Goal: Task Accomplishment & Management: Use online tool/utility

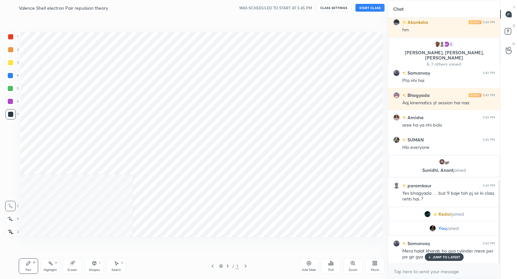
scroll to position [32070, 31946]
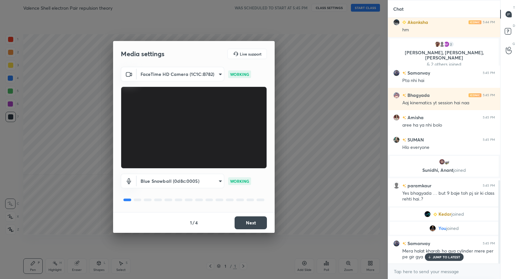
click at [261, 226] on button "Next" at bounding box center [251, 222] width 32 height 13
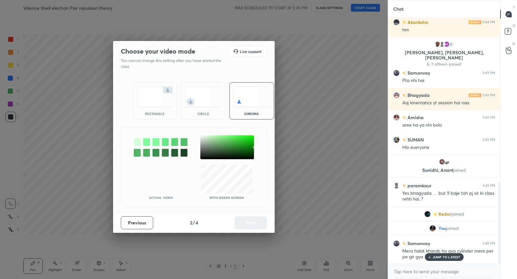
scroll to position [496, 0]
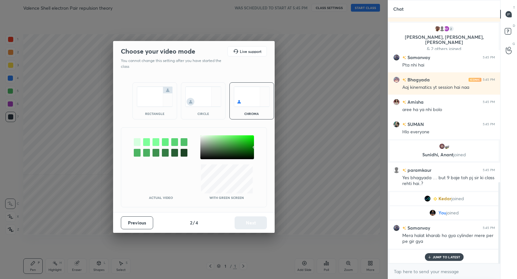
click at [155, 98] on img at bounding box center [155, 97] width 36 height 20
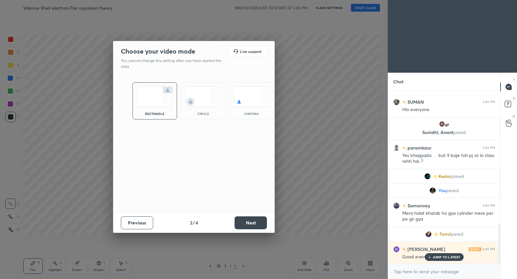
scroll to position [607, 0]
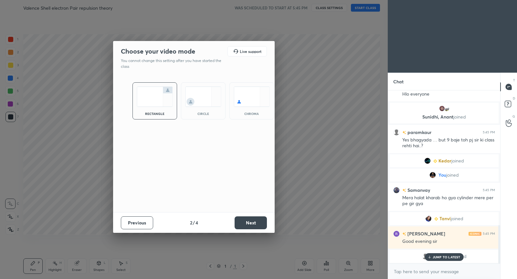
click at [245, 223] on button "Next" at bounding box center [251, 222] width 32 height 13
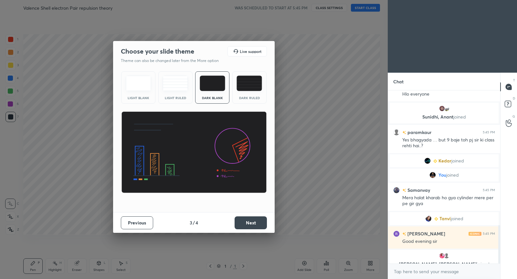
click at [250, 220] on button "Next" at bounding box center [251, 222] width 32 height 13
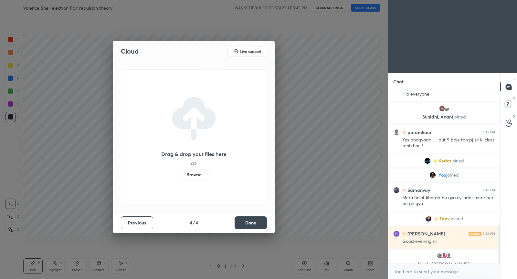
click at [250, 220] on button "Done" at bounding box center [251, 222] width 32 height 13
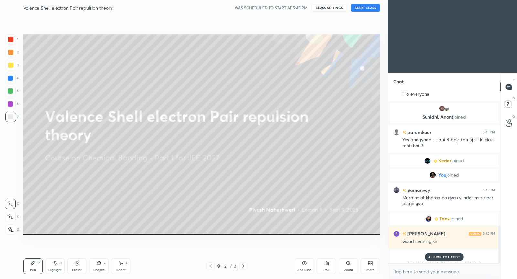
scroll to position [620, 0]
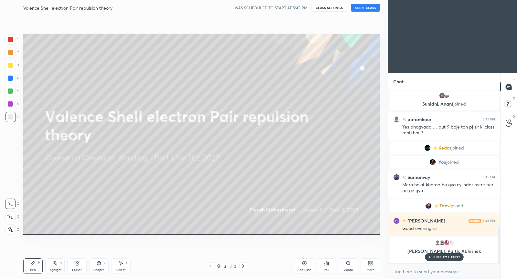
click at [365, 7] on button "START CLASS" at bounding box center [365, 8] width 29 height 8
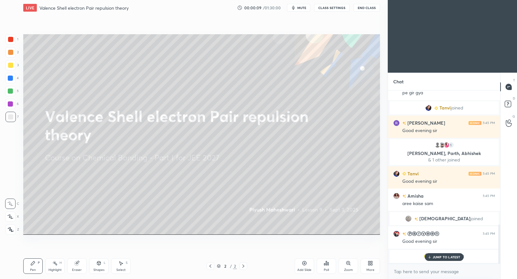
scroll to position [0, 0]
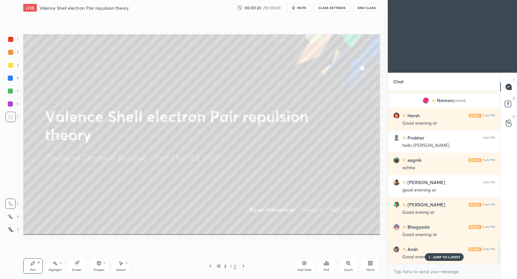
click at [451, 257] on p "JUMP TO LATEST" at bounding box center [447, 257] width 28 height 4
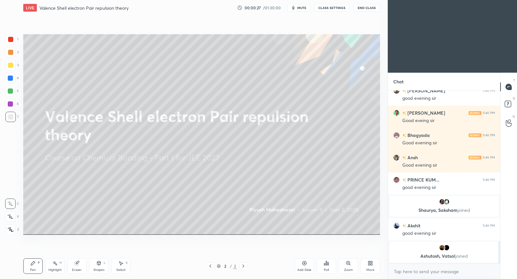
click at [306, 265] on icon at bounding box center [304, 263] width 5 height 5
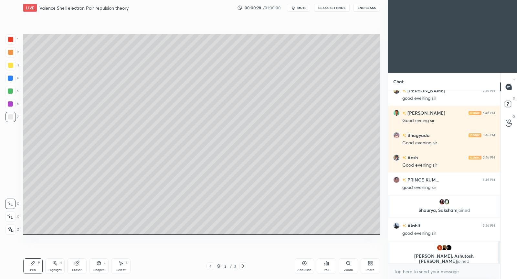
click at [10, 66] on div at bounding box center [10, 65] width 5 height 5
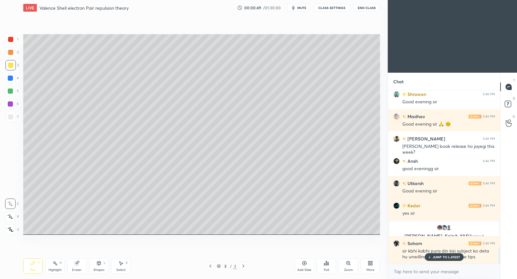
click at [448, 258] on p "JUMP TO LATEST" at bounding box center [447, 257] width 28 height 4
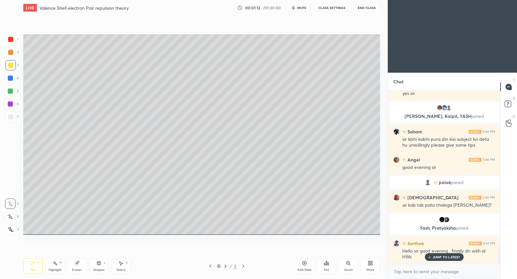
scroll to position [1646, 0]
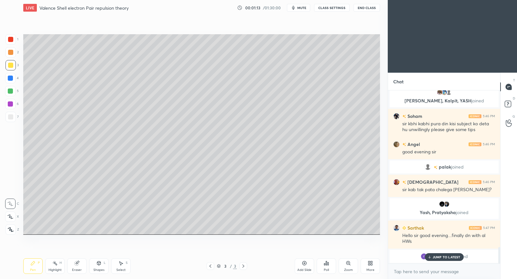
click at [450, 257] on p "JUMP TO LATEST" at bounding box center [447, 257] width 28 height 4
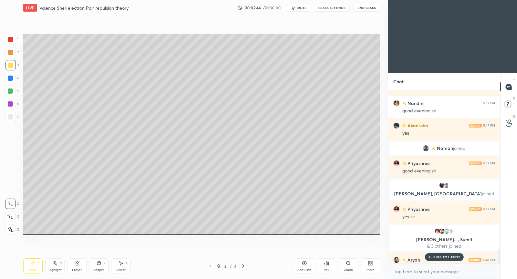
scroll to position [1905, 0]
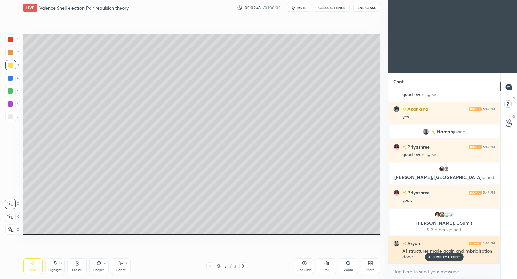
click at [441, 257] on p "JUMP TO LATEST" at bounding box center [447, 257] width 28 height 4
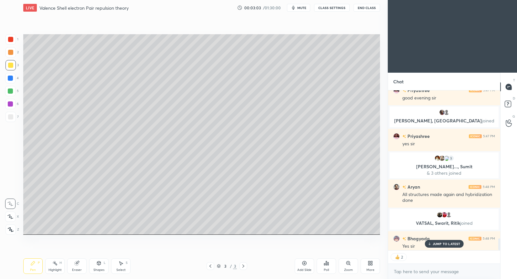
scroll to position [1967, 0]
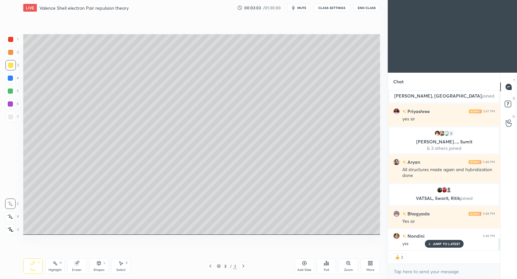
click at [336, 8] on button "CLASS SETTINGS" at bounding box center [332, 8] width 36 height 8
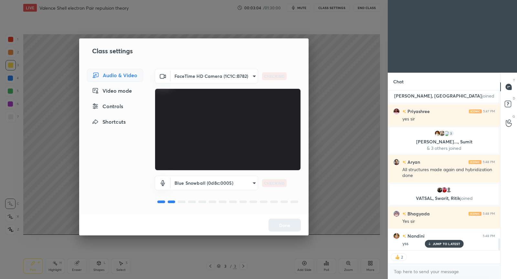
click at [117, 109] on div "Controls" at bounding box center [115, 106] width 56 height 13
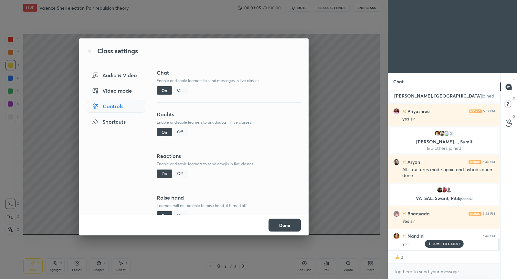
click at [182, 176] on div "Off" at bounding box center [180, 174] width 16 height 8
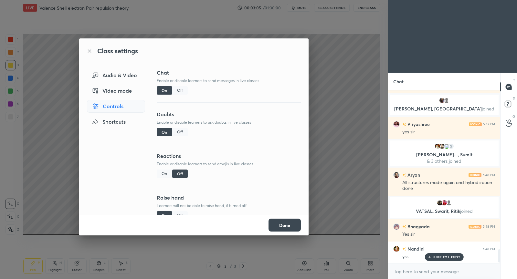
scroll to position [1954, 0]
drag, startPoint x: 286, startPoint y: 226, endPoint x: 283, endPoint y: 214, distance: 12.2
click at [286, 226] on button "Done" at bounding box center [284, 225] width 32 height 13
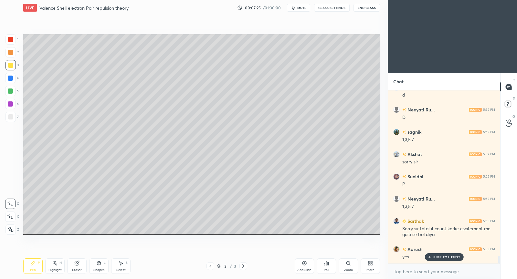
scroll to position [3727, 0]
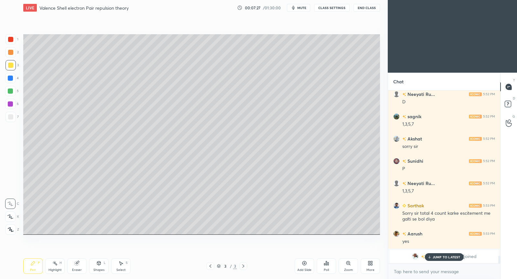
drag, startPoint x: 304, startPoint y: 260, endPoint x: 305, endPoint y: 254, distance: 6.9
click at [305, 258] on div "Add Slide" at bounding box center [304, 266] width 19 height 16
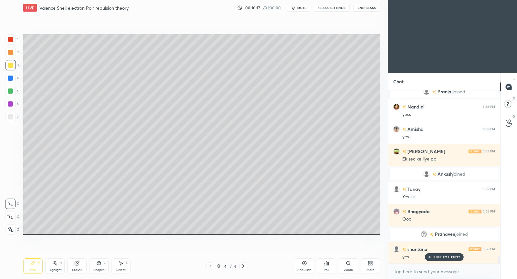
scroll to position [3632, 0]
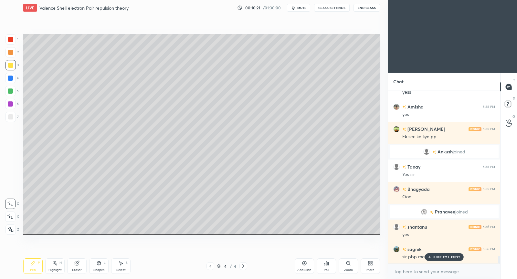
click at [450, 256] on p "JUMP TO LATEST" at bounding box center [447, 257] width 28 height 4
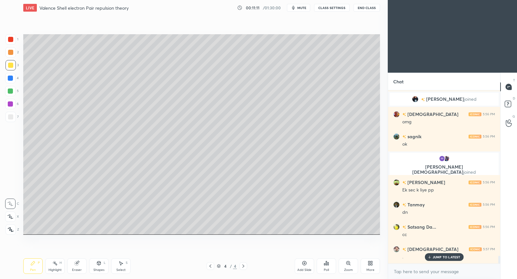
scroll to position [3711, 0]
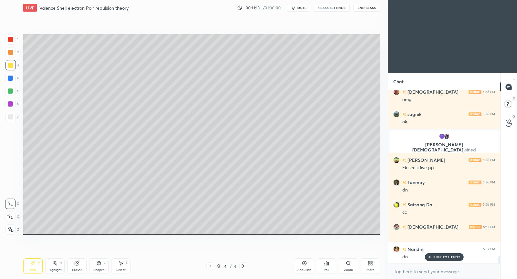
click at [443, 255] on p "JUMP TO LATEST" at bounding box center [447, 257] width 28 height 4
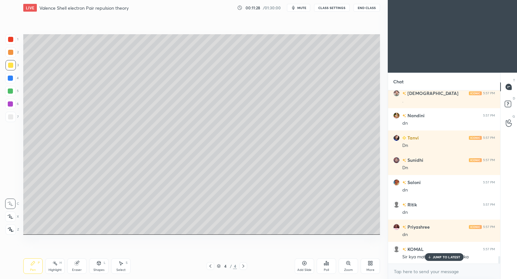
scroll to position [3911, 0]
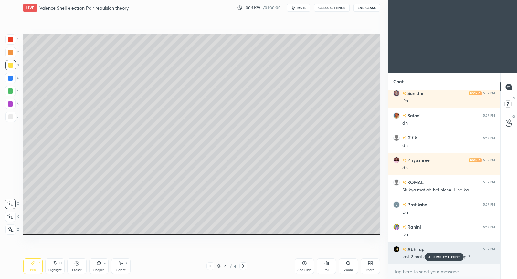
click at [444, 259] on p "JUMP TO LATEST" at bounding box center [447, 257] width 28 height 4
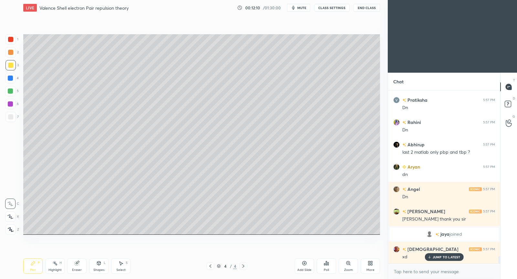
scroll to position [3956, 0]
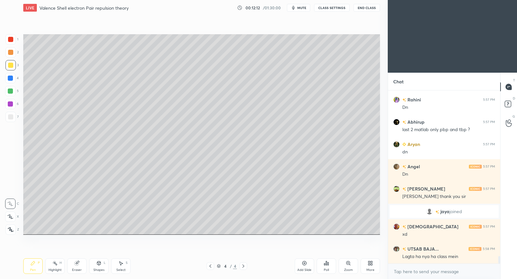
click at [244, 267] on icon at bounding box center [243, 266] width 5 height 5
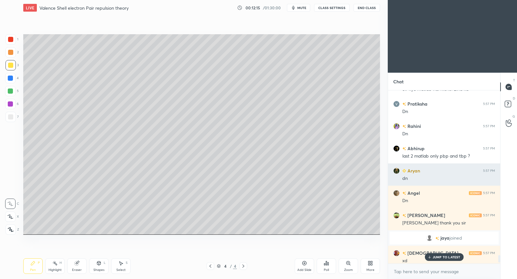
scroll to position [3928, 0]
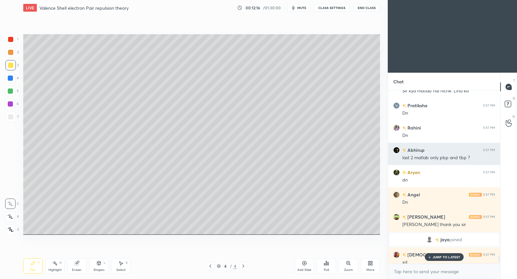
click at [412, 151] on h6 "Abhirup" at bounding box center [415, 150] width 18 height 7
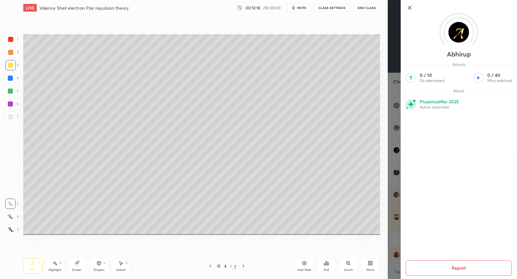
click at [409, 5] on icon at bounding box center [410, 8] width 8 height 8
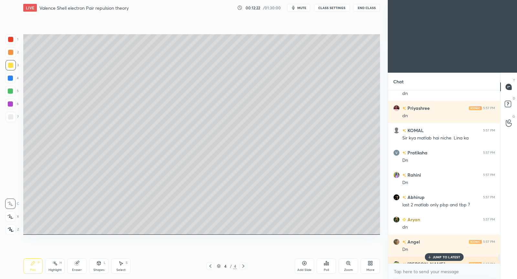
scroll to position [3886, 0]
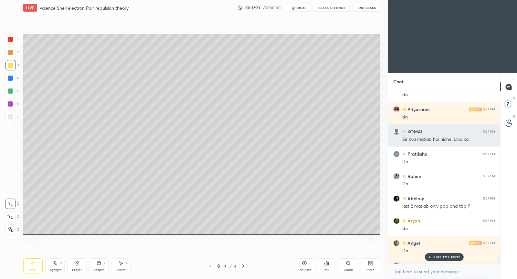
click at [421, 131] on h6 "KOMAL" at bounding box center [414, 131] width 17 height 7
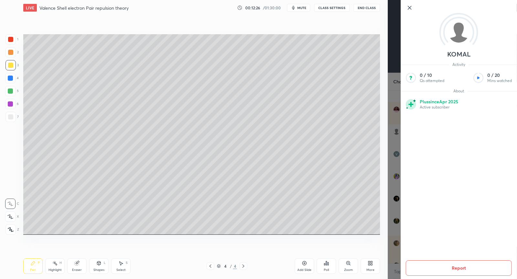
click at [410, 9] on icon at bounding box center [409, 7] width 3 height 3
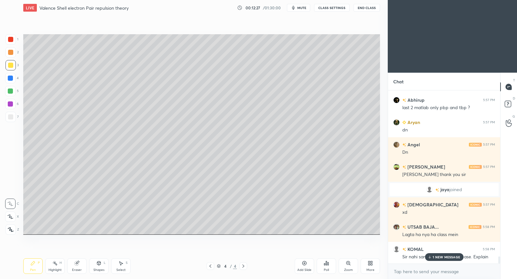
scroll to position [4006, 0]
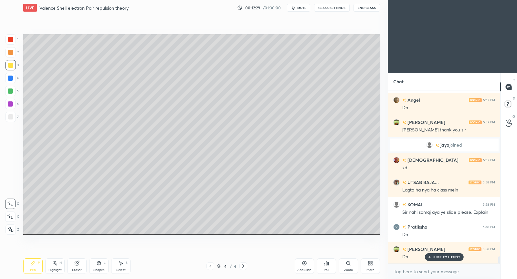
click at [449, 258] on p "JUMP TO LATEST" at bounding box center [447, 257] width 28 height 4
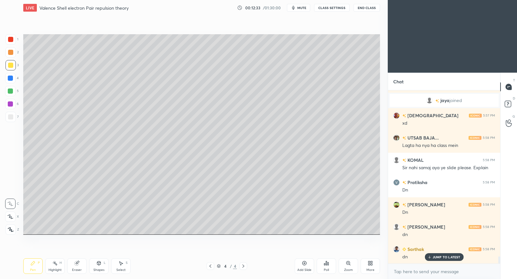
drag, startPoint x: 304, startPoint y: 271, endPoint x: 308, endPoint y: 261, distance: 11.2
click at [304, 271] on div "Add Slide" at bounding box center [304, 269] width 14 height 3
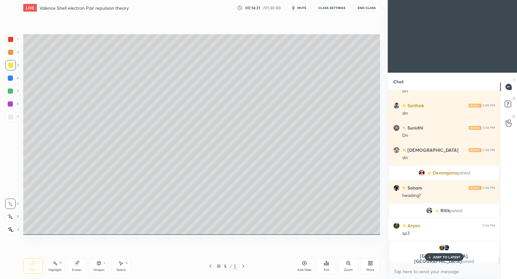
scroll to position [4146, 0]
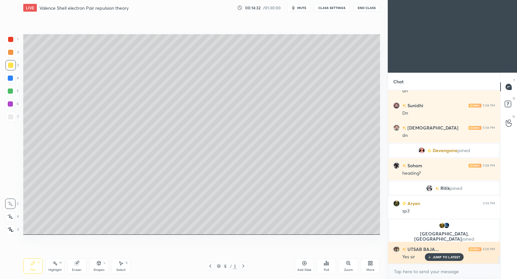
click at [441, 258] on p "JUMP TO LATEST" at bounding box center [447, 257] width 28 height 4
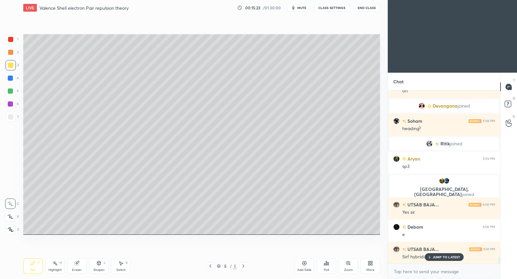
scroll to position [4213, 0]
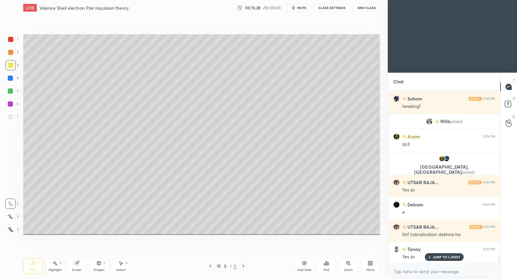
drag, startPoint x: 117, startPoint y: 267, endPoint x: 116, endPoint y: 247, distance: 20.4
click at [120, 267] on div "Select S" at bounding box center [120, 266] width 19 height 16
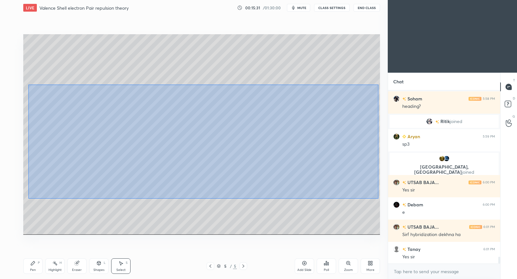
scroll to position [4236, 0]
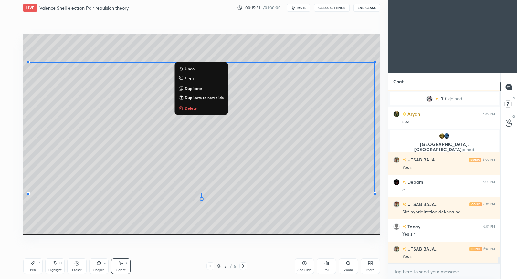
drag, startPoint x: 28, startPoint y: 95, endPoint x: 379, endPoint y: 196, distance: 364.7
click at [382, 200] on div "0 ° Undo Copy Duplicate Duplicate to new slide Delete Setting up your live clas…" at bounding box center [202, 135] width 362 height 238
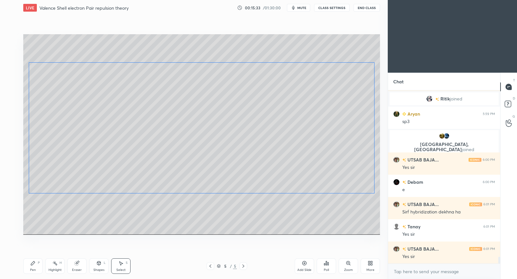
click at [297, 162] on div "0 ° Undo Copy Duplicate Duplicate to new slide Delete" at bounding box center [201, 134] width 357 height 201
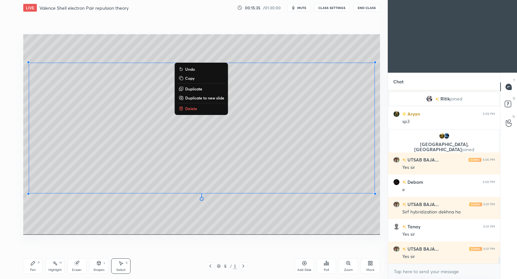
click at [272, 206] on div "0 ° Undo Copy Duplicate Duplicate to new slide Delete" at bounding box center [201, 134] width 357 height 201
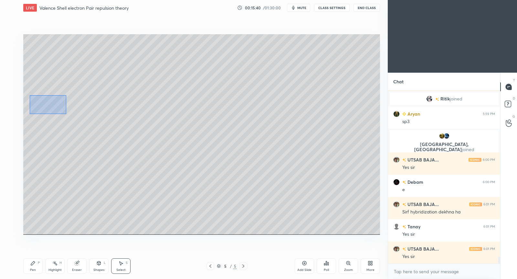
drag, startPoint x: 31, startPoint y: 96, endPoint x: 67, endPoint y: 101, distance: 36.2
click at [66, 103] on div "0 ° Undo Copy Duplicate Duplicate to new slide Delete" at bounding box center [201, 134] width 357 height 201
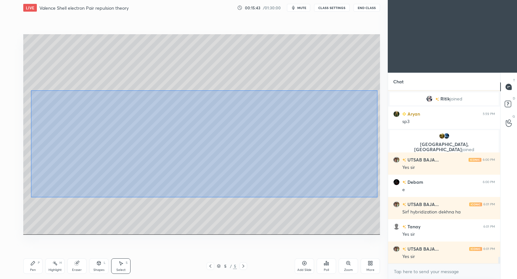
drag, startPoint x: 31, startPoint y: 90, endPoint x: 378, endPoint y: 196, distance: 362.8
click at [378, 197] on div "0 ° Undo Copy Duplicate Duplicate to new slide Delete" at bounding box center [201, 134] width 357 height 201
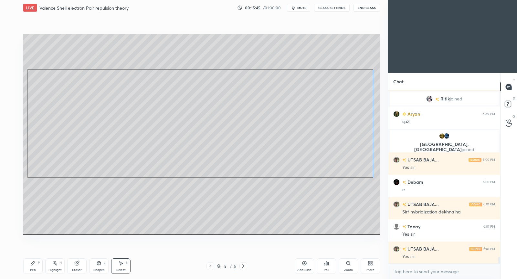
drag, startPoint x: 253, startPoint y: 146, endPoint x: 251, endPoint y: 134, distance: 12.1
click at [251, 134] on div "0 ° Undo Copy Duplicate Duplicate to new slide Delete" at bounding box center [201, 134] width 357 height 201
drag, startPoint x: 214, startPoint y: 205, endPoint x: 204, endPoint y: 205, distance: 10.0
click at [213, 205] on div "0 ° Undo Copy Duplicate Duplicate to new slide Delete" at bounding box center [201, 134] width 357 height 201
click at [30, 265] on div "Pen P" at bounding box center [32, 266] width 19 height 16
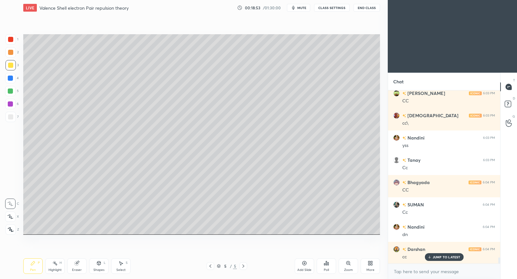
scroll to position [4786, 0]
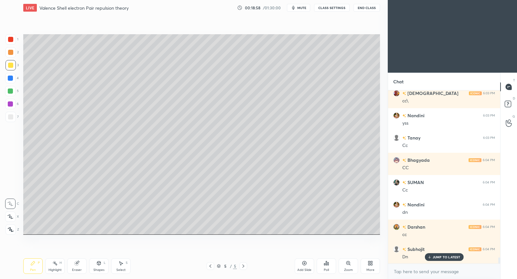
click at [309, 264] on div "Add Slide" at bounding box center [304, 266] width 19 height 16
drag, startPoint x: 211, startPoint y: 267, endPoint x: 219, endPoint y: 267, distance: 7.8
click at [211, 267] on icon at bounding box center [210, 266] width 5 height 5
drag, startPoint x: 242, startPoint y: 267, endPoint x: 253, endPoint y: 239, distance: 29.5
click at [242, 267] on icon at bounding box center [243, 266] width 5 height 5
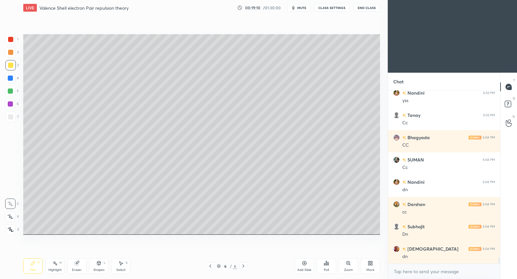
scroll to position [4831, 0]
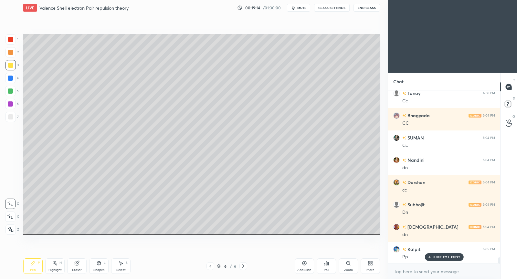
click at [211, 267] on icon at bounding box center [210, 266] width 5 height 5
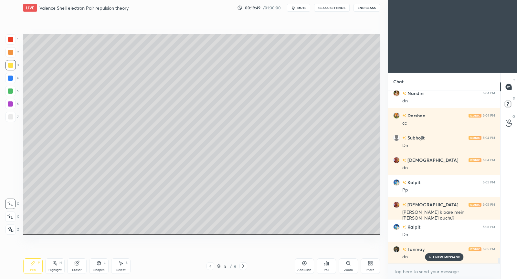
scroll to position [4926, 0]
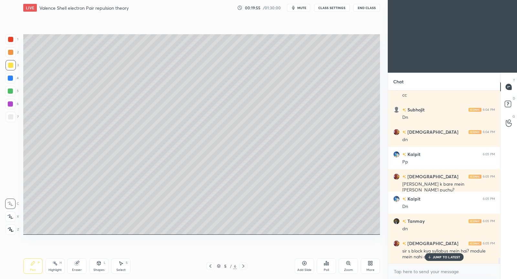
click at [436, 258] on p "JUMP TO LATEST" at bounding box center [447, 257] width 28 height 4
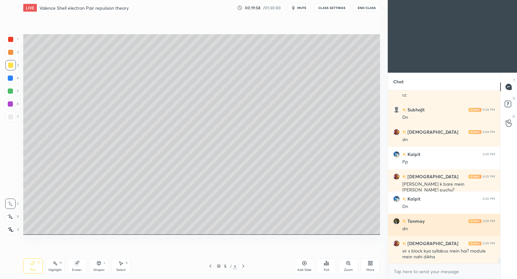
scroll to position [4932, 0]
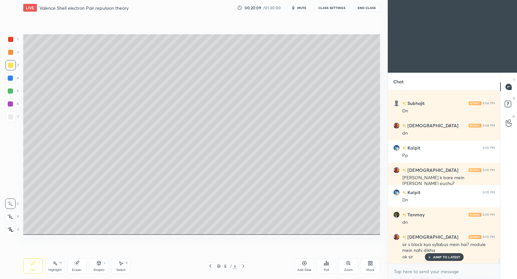
click at [244, 265] on icon at bounding box center [243, 266] width 5 height 5
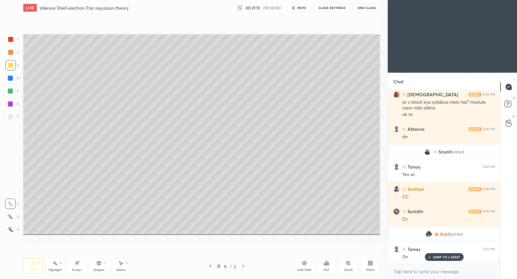
scroll to position [5097, 0]
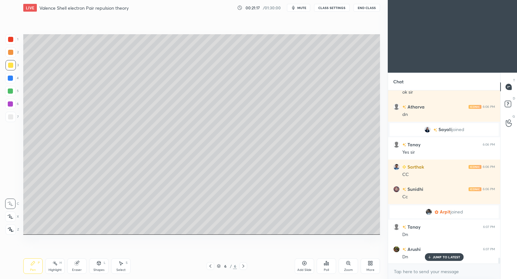
click at [211, 267] on icon at bounding box center [210, 266] width 5 height 5
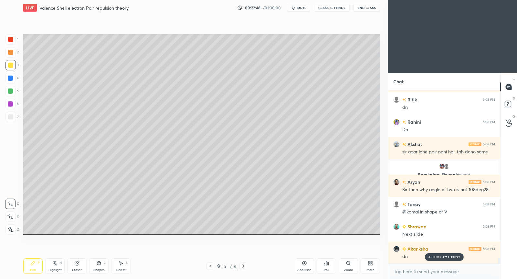
scroll to position [5692, 0]
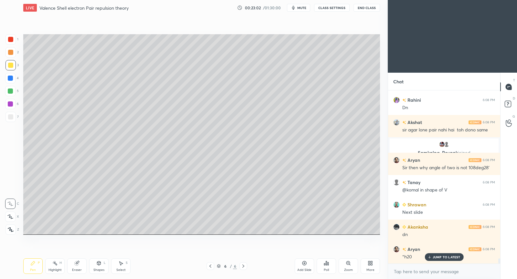
click at [303, 263] on icon at bounding box center [304, 263] width 5 height 5
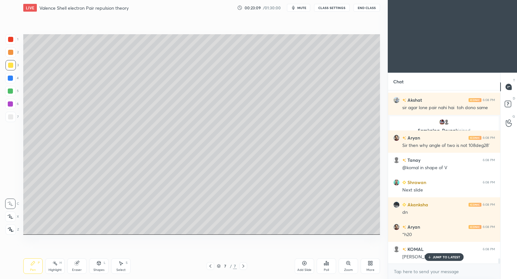
scroll to position [5737, 0]
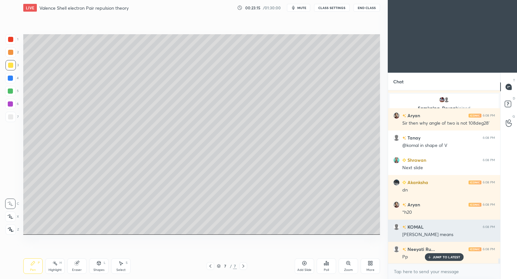
click at [413, 227] on h6 "KOMAL" at bounding box center [414, 227] width 17 height 7
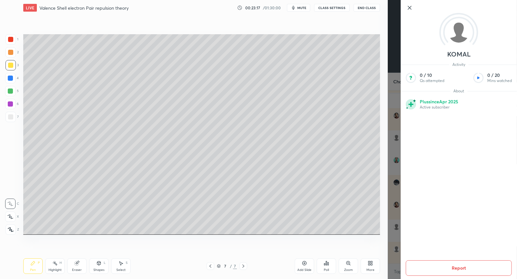
click at [463, 268] on button "Report" at bounding box center [459, 268] width 106 height 16
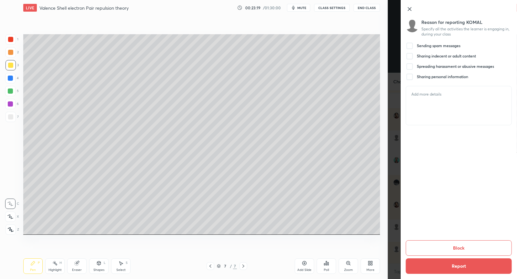
click at [412, 47] on div at bounding box center [410, 46] width 8 height 8
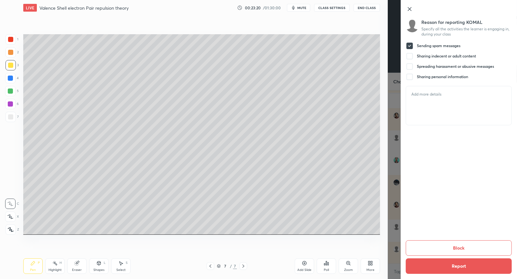
click at [458, 246] on button "Block" at bounding box center [459, 248] width 106 height 16
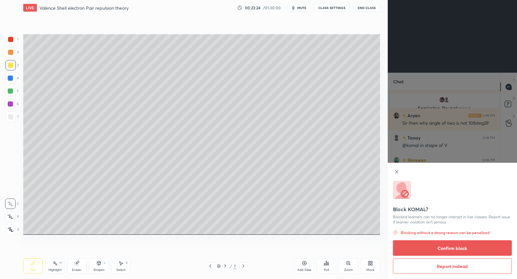
click at [450, 249] on button "Confirm block" at bounding box center [452, 248] width 119 height 16
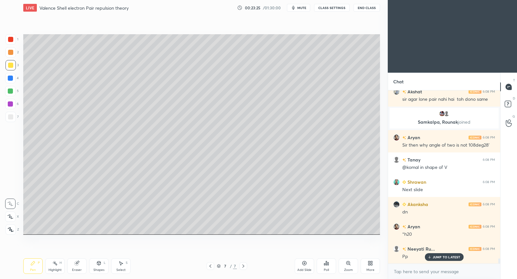
scroll to position [5561, 0]
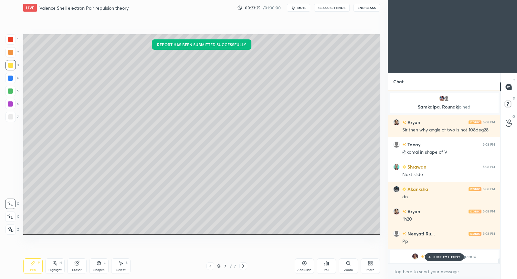
click at [440, 257] on p "JUMP TO LATEST" at bounding box center [447, 257] width 28 height 4
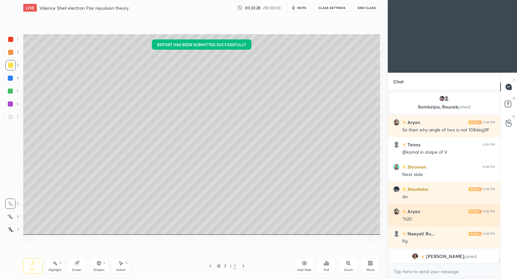
scroll to position [5583, 0]
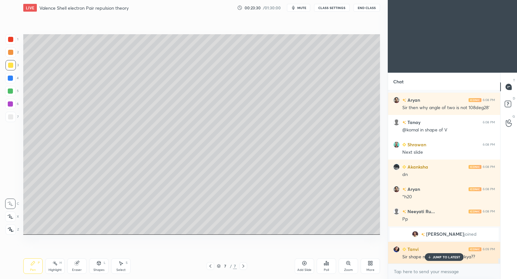
click at [432, 257] on div "JUMP TO LATEST" at bounding box center [444, 257] width 39 height 8
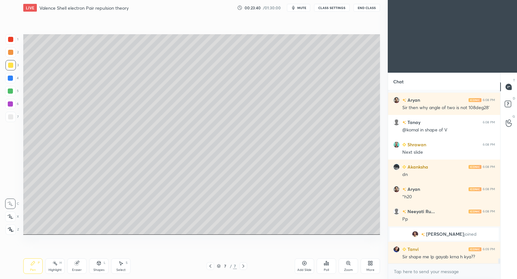
click at [211, 266] on icon at bounding box center [210, 266] width 5 height 5
drag, startPoint x: 212, startPoint y: 265, endPoint x: 213, endPoint y: 261, distance: 4.1
click at [211, 265] on icon at bounding box center [210, 266] width 5 height 5
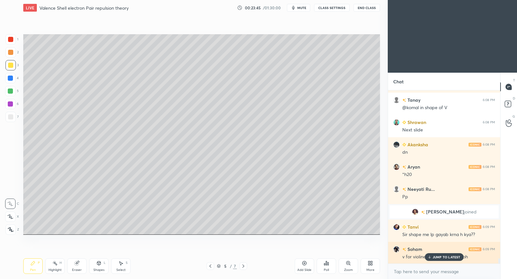
click at [447, 256] on p "JUMP TO LATEST" at bounding box center [447, 257] width 28 height 4
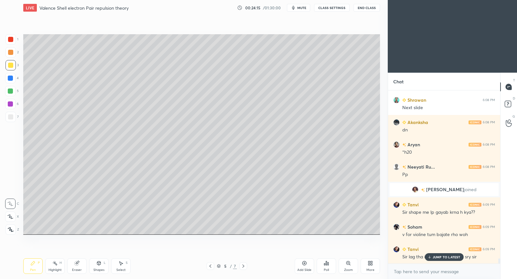
click at [454, 257] on p "JUMP TO LATEST" at bounding box center [447, 257] width 28 height 4
click at [208, 267] on icon at bounding box center [210, 266] width 5 height 5
click at [244, 266] on icon at bounding box center [243, 266] width 5 height 5
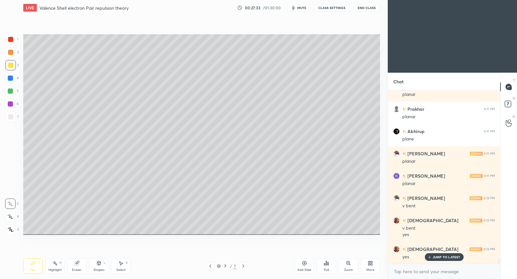
scroll to position [6231, 0]
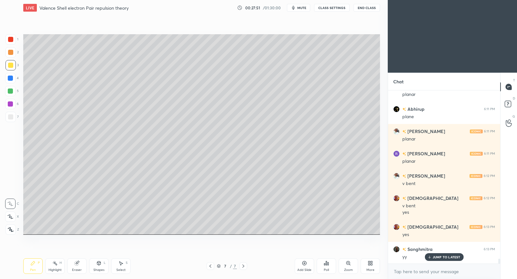
click at [446, 260] on div "JUMP TO LATEST" at bounding box center [444, 257] width 39 height 8
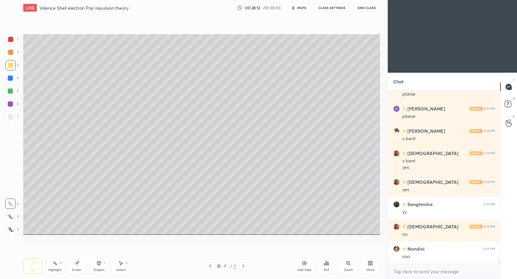
scroll to position [6298, 0]
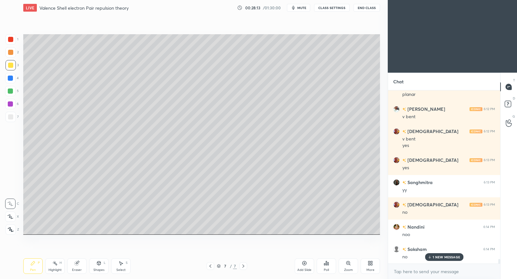
click at [303, 262] on icon at bounding box center [304, 263] width 5 height 5
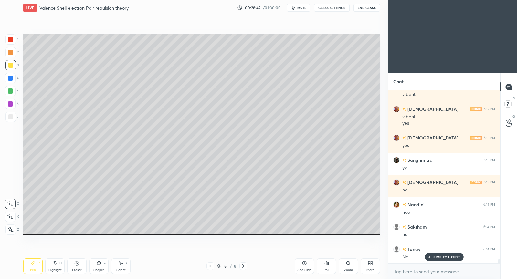
scroll to position [6336, 0]
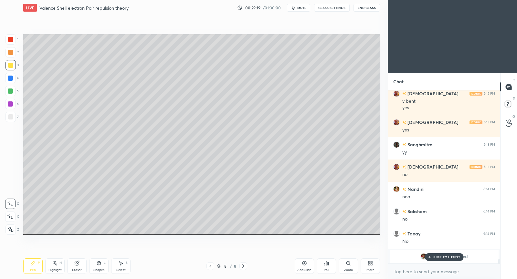
click at [100, 269] on div "Shapes" at bounding box center [98, 269] width 11 height 3
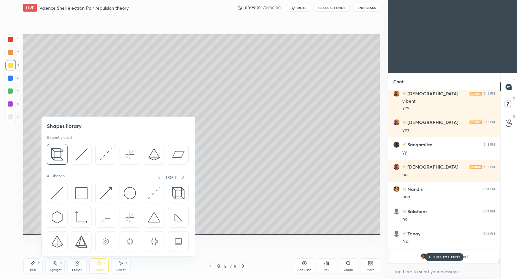
drag, startPoint x: 144, startPoint y: 277, endPoint x: 144, endPoint y: 268, distance: 8.4
click at [143, 278] on div "Pen P Highlight H Eraser Shapes L Select S 8 / 8 Add Slide Poll Zoom More" at bounding box center [201, 266] width 357 height 26
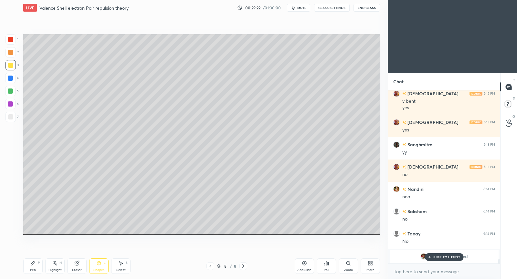
click at [105, 197] on div "Setting up your live class Poll for secs No correct answer Start poll" at bounding box center [202, 135] width 362 height 238
drag, startPoint x: 98, startPoint y: 268, endPoint x: 99, endPoint y: 263, distance: 4.6
click at [98, 268] on div "Shapes L" at bounding box center [98, 266] width 19 height 16
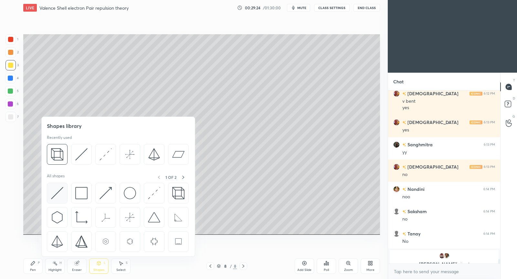
click at [59, 193] on img at bounding box center [57, 193] width 12 height 12
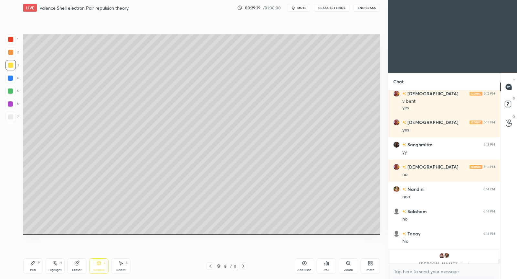
click at [36, 269] on div "Pen P" at bounding box center [32, 266] width 19 height 16
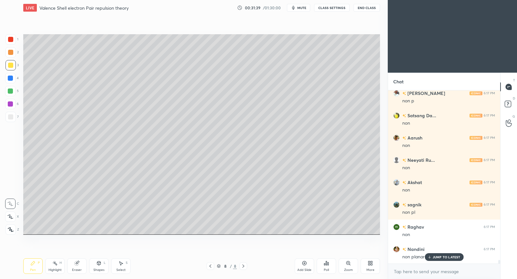
scroll to position [8192, 0]
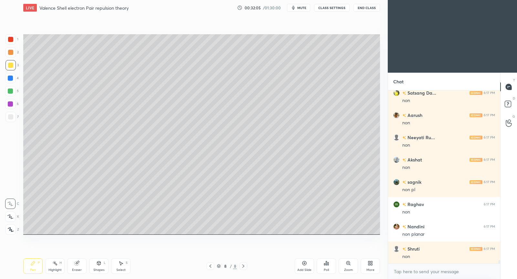
click at [306, 262] on icon at bounding box center [304, 263] width 5 height 5
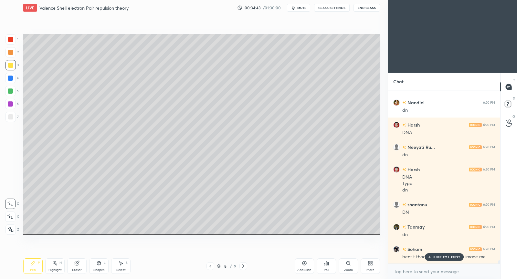
scroll to position [9029, 0]
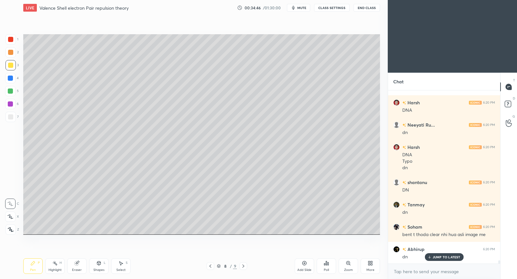
click at [449, 258] on p "JUMP TO LATEST" at bounding box center [447, 257] width 28 height 4
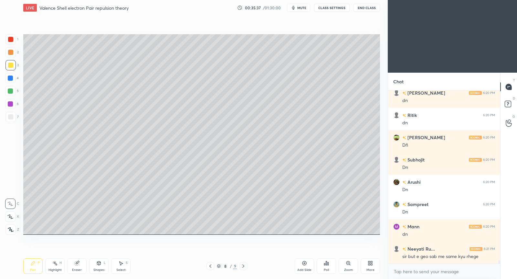
scroll to position [9230, 0]
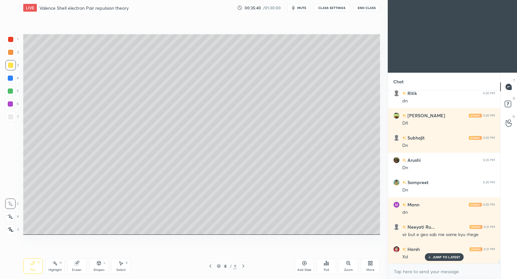
drag, startPoint x: 307, startPoint y: 263, endPoint x: 307, endPoint y: 257, distance: 6.1
click at [306, 262] on icon at bounding box center [304, 263] width 5 height 5
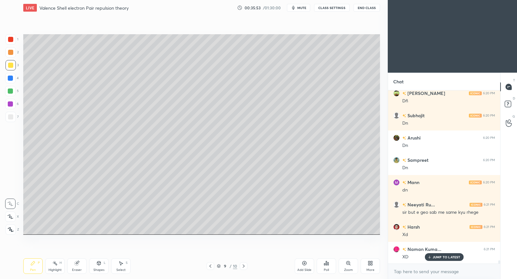
drag, startPoint x: 121, startPoint y: 263, endPoint x: 135, endPoint y: 244, distance: 24.0
click at [121, 264] on icon at bounding box center [122, 264] width 4 height 4
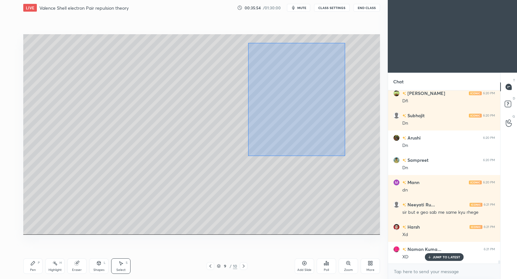
drag, startPoint x: 246, startPoint y: 49, endPoint x: 342, endPoint y: 156, distance: 144.3
click at [344, 156] on div "0 ° Undo Copy Duplicate Duplicate to new slide Delete" at bounding box center [201, 134] width 357 height 201
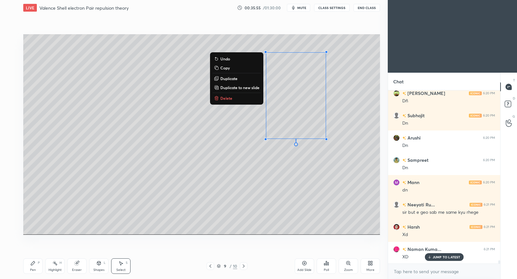
click at [293, 142] on div "0 ° Undo Copy Duplicate Duplicate to new slide Delete" at bounding box center [201, 134] width 357 height 201
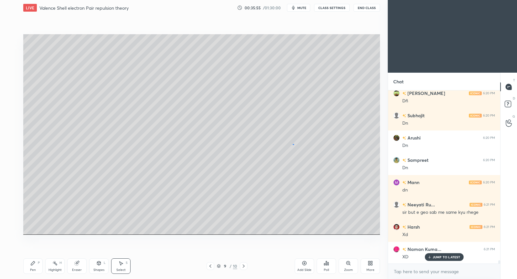
drag, startPoint x: 294, startPoint y: 144, endPoint x: 292, endPoint y: 139, distance: 5.3
click at [292, 143] on div "0 ° Undo Copy Duplicate Duplicate to new slide Delete" at bounding box center [201, 134] width 357 height 201
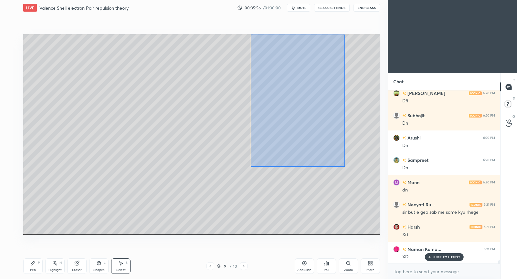
drag, startPoint x: 248, startPoint y: 50, endPoint x: 336, endPoint y: 163, distance: 142.7
click at [343, 164] on div "0 ° Undo Copy Duplicate Duplicate to new slide Delete" at bounding box center [201, 134] width 357 height 201
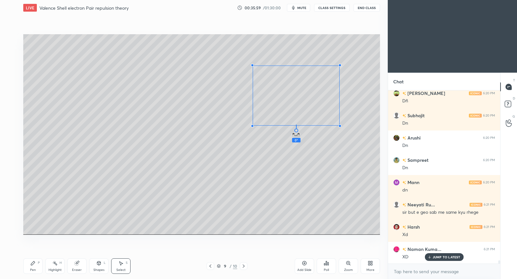
drag, startPoint x: 295, startPoint y: 143, endPoint x: 246, endPoint y: 95, distance: 68.5
click at [246, 95] on div "0 ° Undo Copy Duplicate Duplicate to new slide Delete" at bounding box center [201, 134] width 357 height 201
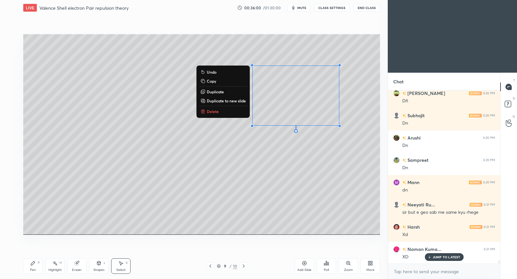
click at [256, 151] on div "0 ° Undo Copy Duplicate Duplicate to new slide Delete" at bounding box center [201, 134] width 357 height 201
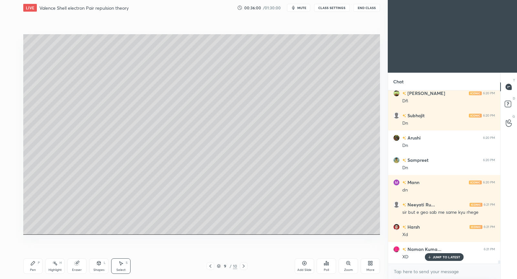
scroll to position [9274, 0]
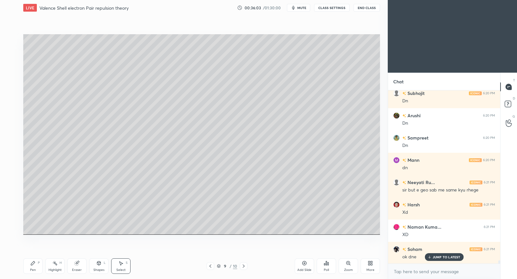
click at [37, 266] on div "Pen P" at bounding box center [32, 266] width 19 height 16
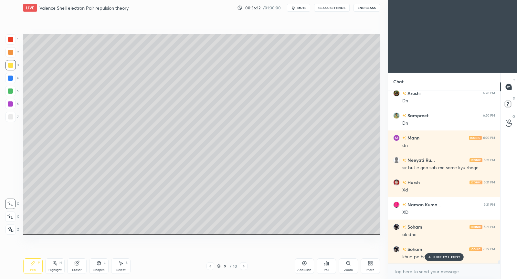
click at [441, 261] on div "Soham 6:22 PM khud pe hasi aa gaya" at bounding box center [444, 253] width 112 height 22
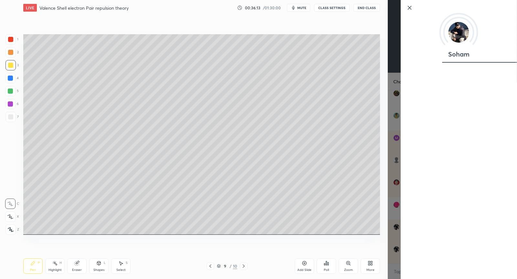
click at [411, 6] on icon at bounding box center [410, 8] width 8 height 8
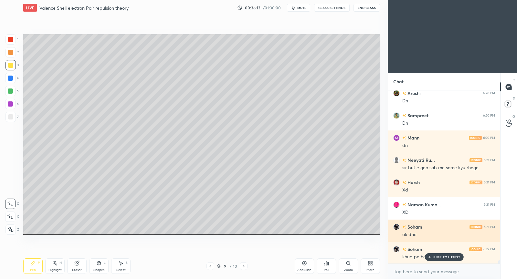
scroll to position [9319, 0]
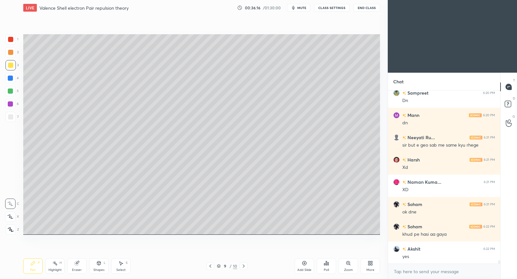
click at [211, 264] on icon at bounding box center [210, 266] width 5 height 5
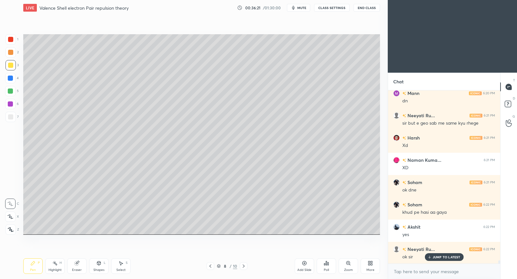
click at [305, 263] on icon at bounding box center [304, 263] width 5 height 5
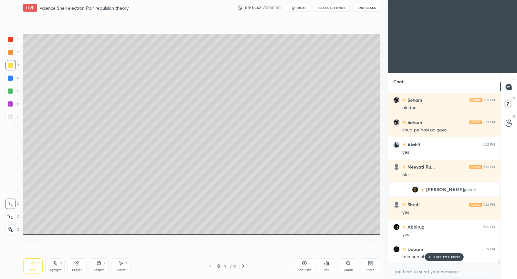
scroll to position [9446, 0]
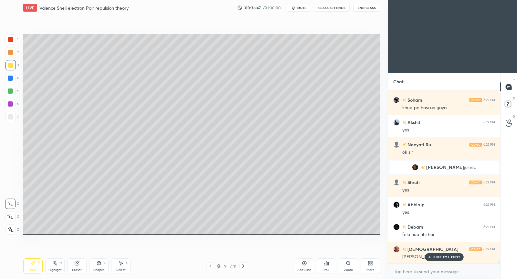
click at [457, 254] on div "JUMP TO LATEST" at bounding box center [444, 257] width 39 height 8
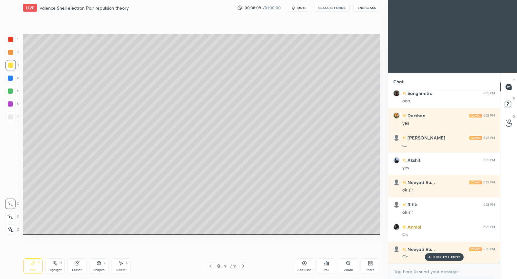
scroll to position [9780, 0]
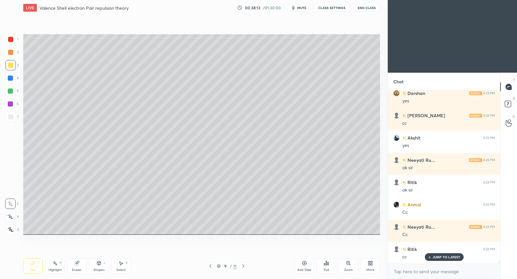
click at [441, 257] on p "JUMP TO LATEST" at bounding box center [447, 257] width 28 height 4
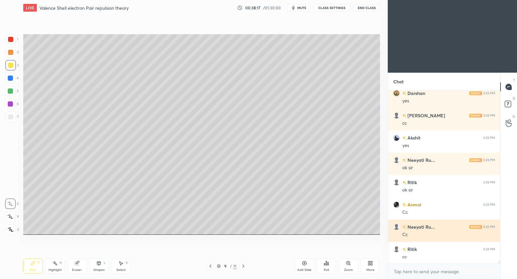
scroll to position [9796, 0]
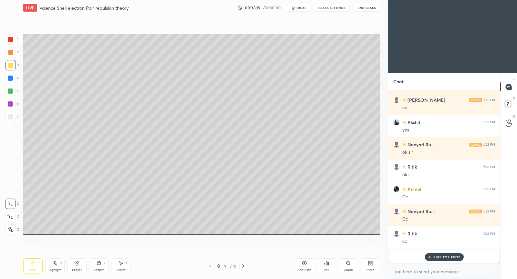
click at [435, 255] on p "JUMP TO LATEST" at bounding box center [447, 257] width 28 height 4
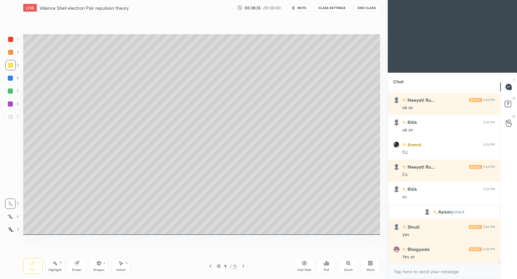
scroll to position [8710, 0]
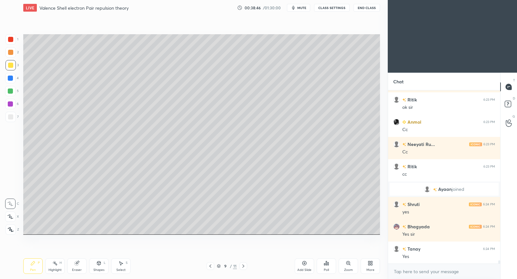
click at [121, 263] on icon at bounding box center [122, 264] width 4 height 4
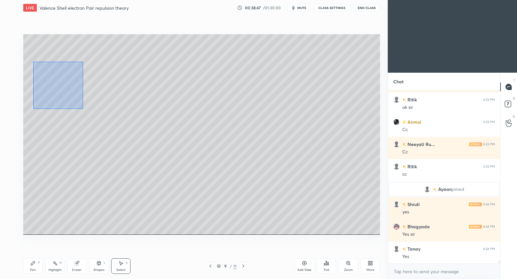
drag, startPoint x: 33, startPoint y: 62, endPoint x: 83, endPoint y: 105, distance: 65.7
click at [83, 109] on div "0 ° Undo Copy Duplicate Duplicate to new slide Delete" at bounding box center [201, 134] width 357 height 201
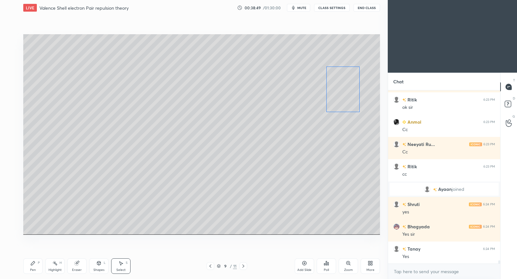
drag, startPoint x: 65, startPoint y: 95, endPoint x: 353, endPoint y: 101, distance: 287.9
click at [356, 99] on div "0 ° Undo Copy Duplicate Duplicate to new slide Delete" at bounding box center [201, 134] width 357 height 201
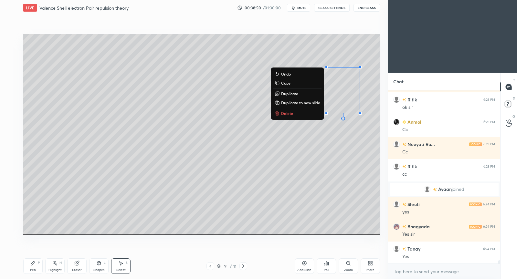
click at [37, 266] on div "Pen P" at bounding box center [32, 266] width 19 height 16
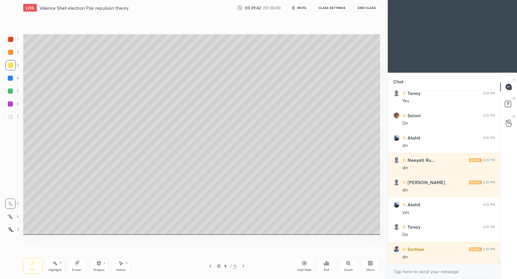
scroll to position [8888, 0]
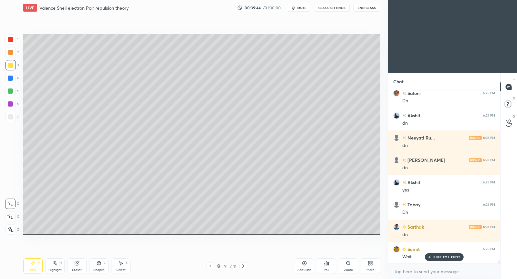
click at [246, 267] on icon at bounding box center [243, 266] width 5 height 5
click at [209, 266] on icon at bounding box center [210, 266] width 5 height 5
click at [302, 264] on icon at bounding box center [304, 263] width 5 height 5
click at [212, 264] on icon at bounding box center [210, 266] width 5 height 5
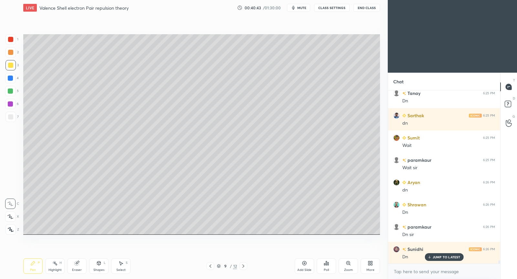
scroll to position [9022, 0]
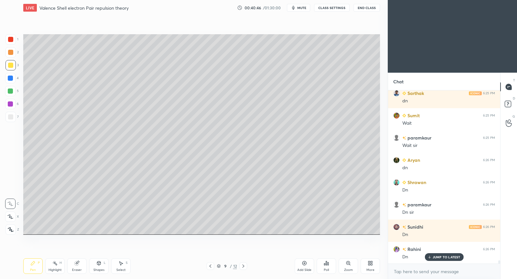
click at [244, 267] on icon at bounding box center [243, 266] width 5 height 5
click at [122, 270] on div "Select" at bounding box center [120, 269] width 9 height 3
drag, startPoint x: 176, startPoint y: 148, endPoint x: 180, endPoint y: 148, distance: 3.2
click at [180, 148] on div "0 ° Undo Copy Duplicate Duplicate to new slide Delete" at bounding box center [201, 134] width 357 height 201
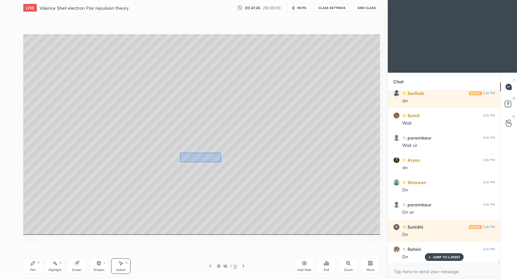
drag, startPoint x: 180, startPoint y: 152, endPoint x: 218, endPoint y: 161, distance: 39.7
click at [220, 162] on div "0 ° Undo Copy Duplicate Duplicate to new slide Delete" at bounding box center [201, 134] width 357 height 201
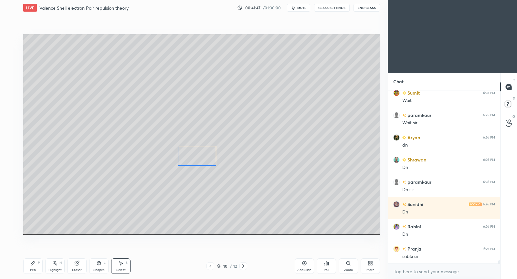
drag, startPoint x: 202, startPoint y: 165, endPoint x: 201, endPoint y: 156, distance: 8.7
click at [202, 156] on div "0 ° Undo Copy Duplicate Duplicate to new slide Delete" at bounding box center [201, 134] width 357 height 201
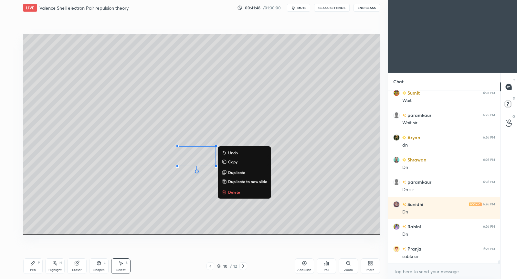
drag, startPoint x: 180, startPoint y: 197, endPoint x: 182, endPoint y: 176, distance: 20.7
click at [181, 196] on div "0 ° Undo Copy Duplicate Duplicate to new slide Delete" at bounding box center [201, 134] width 357 height 201
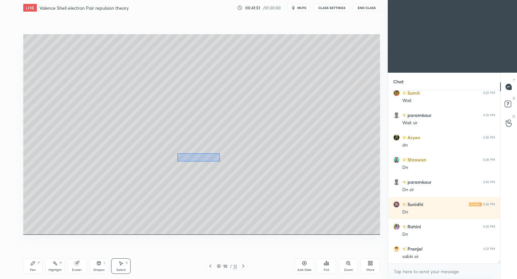
drag, startPoint x: 177, startPoint y: 153, endPoint x: 216, endPoint y: 161, distance: 39.9
click at [218, 162] on div "0 ° Undo Copy Duplicate Duplicate to new slide Delete" at bounding box center [201, 134] width 357 height 201
drag, startPoint x: 200, startPoint y: 157, endPoint x: 174, endPoint y: 171, distance: 29.2
click at [174, 171] on div "0 ° Undo Copy Duplicate Duplicate to new slide Delete" at bounding box center [201, 134] width 357 height 201
click at [165, 214] on div "0 ° Undo Copy Duplicate Duplicate to new slide Delete" at bounding box center [201, 134] width 357 height 201
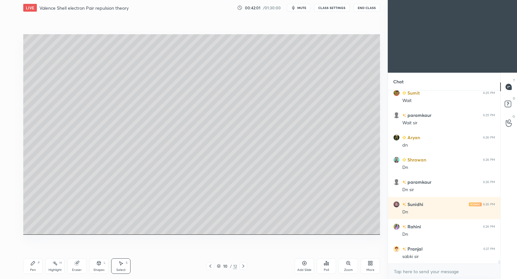
click at [36, 265] on div "Pen P" at bounding box center [32, 266] width 19 height 16
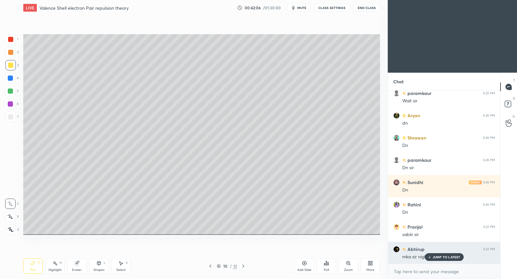
click at [442, 258] on p "JUMP TO LATEST" at bounding box center [447, 257] width 28 height 4
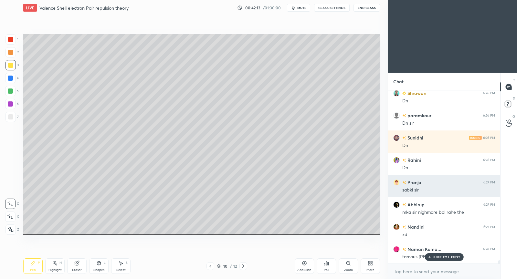
scroll to position [9133, 0]
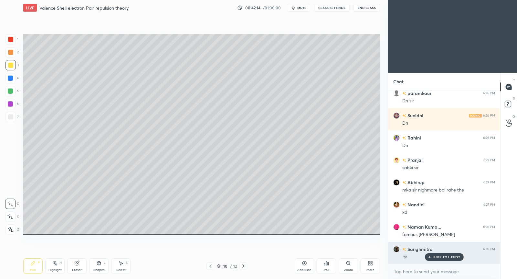
click at [435, 258] on p "JUMP TO LATEST" at bounding box center [447, 257] width 28 height 4
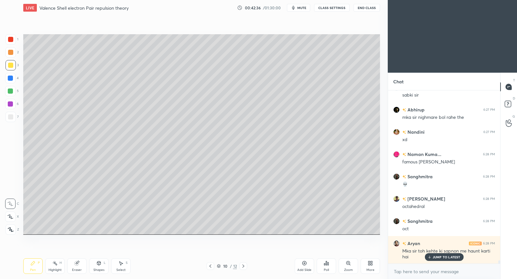
scroll to position [9222, 0]
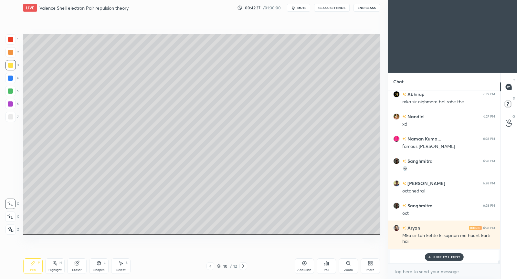
click at [449, 257] on p "JUMP TO LATEST" at bounding box center [447, 257] width 28 height 4
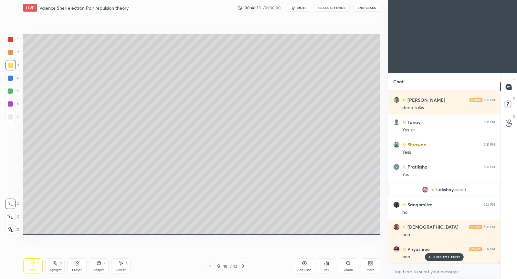
scroll to position [11768, 0]
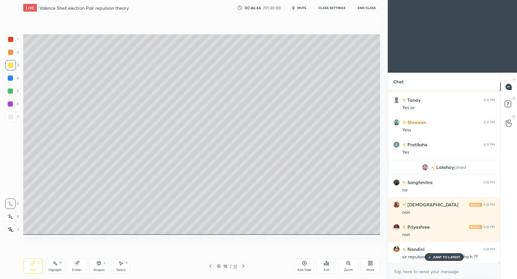
click at [451, 259] on p "JUMP TO LATEST" at bounding box center [447, 257] width 28 height 4
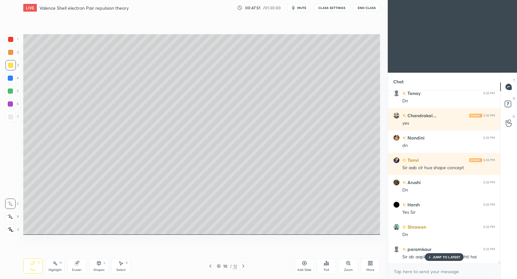
scroll to position [12080, 0]
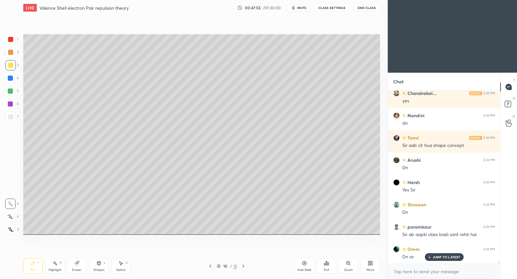
click at [450, 259] on p "JUMP TO LATEST" at bounding box center [447, 257] width 28 height 4
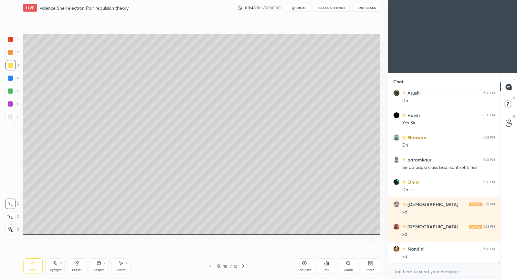
scroll to position [12170, 0]
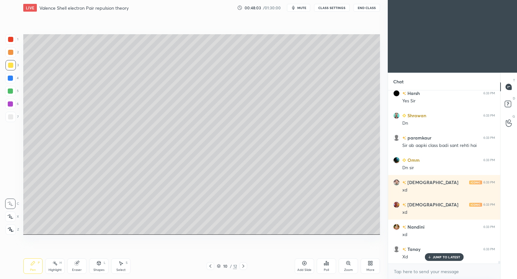
click at [440, 257] on p "JUMP TO LATEST" at bounding box center [447, 257] width 28 height 4
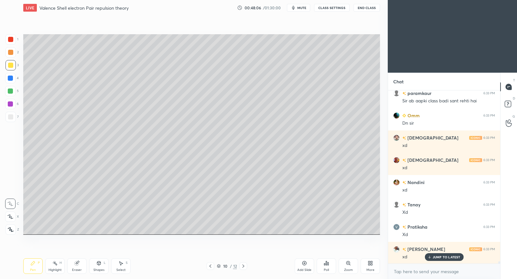
scroll to position [12237, 0]
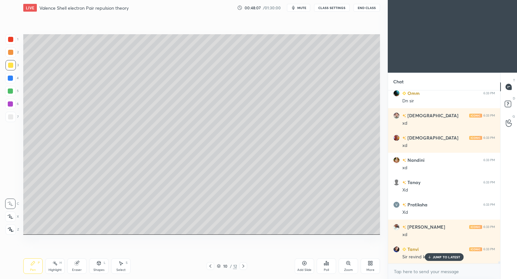
click at [437, 257] on p "JUMP TO LATEST" at bounding box center [447, 257] width 28 height 4
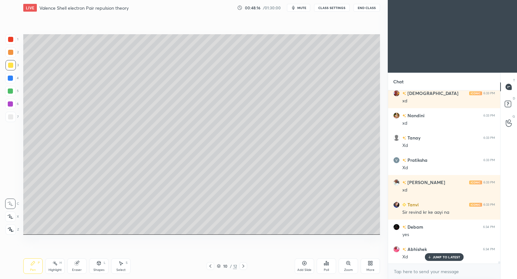
scroll to position [12303, 0]
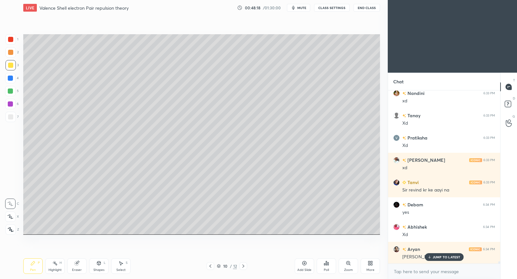
click at [444, 257] on p "JUMP TO LATEST" at bounding box center [447, 257] width 28 height 4
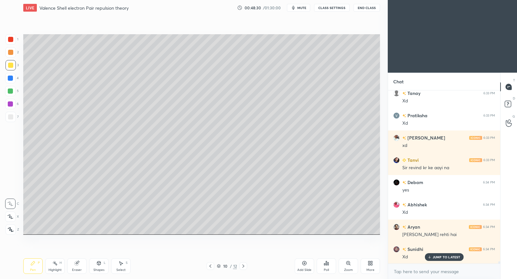
click at [433, 257] on p "JUMP TO LATEST" at bounding box center [447, 257] width 28 height 4
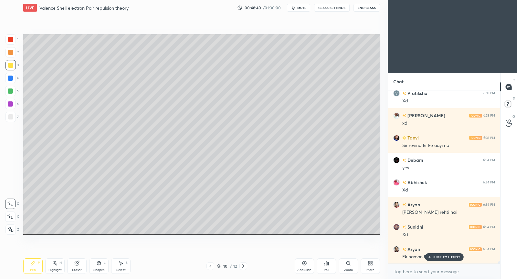
click at [436, 259] on div "JUMP TO LATEST" at bounding box center [444, 257] width 39 height 8
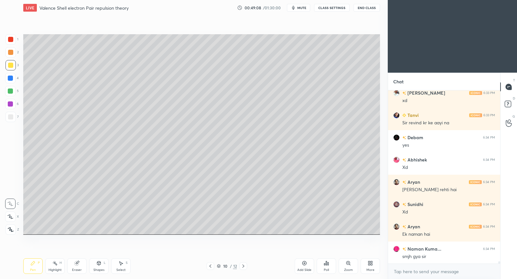
scroll to position [12393, 0]
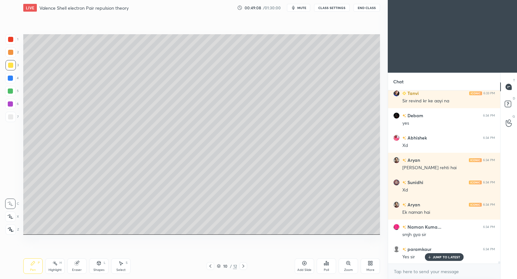
click at [301, 266] on div "Add Slide" at bounding box center [304, 266] width 19 height 16
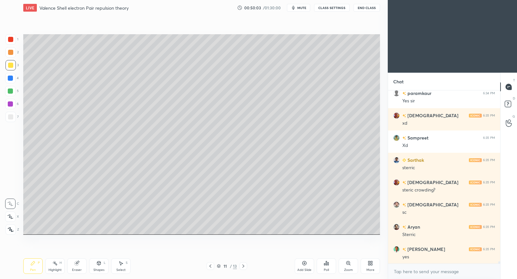
scroll to position [12571, 0]
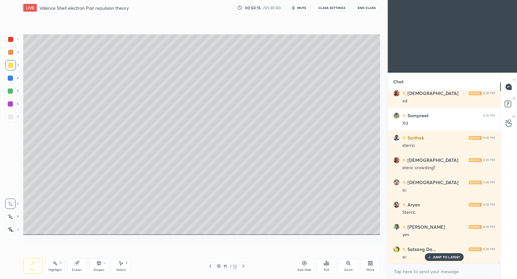
click at [79, 261] on icon at bounding box center [76, 263] width 5 height 5
click at [32, 265] on icon at bounding box center [32, 263] width 5 height 5
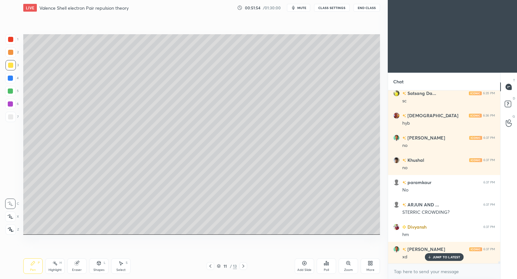
scroll to position [12749, 0]
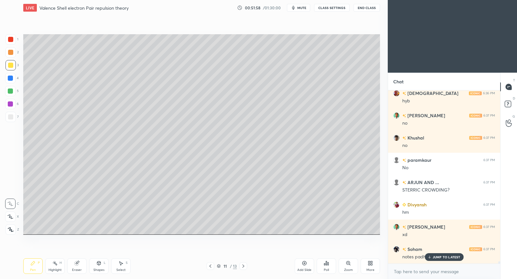
click at [452, 257] on p "JUMP TO LATEST" at bounding box center [447, 257] width 28 height 4
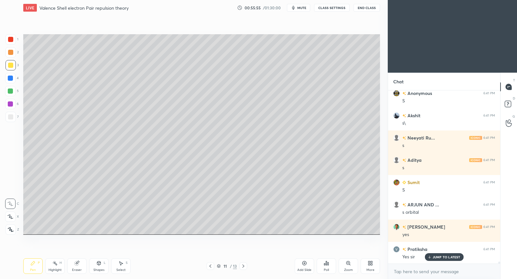
scroll to position [14363, 0]
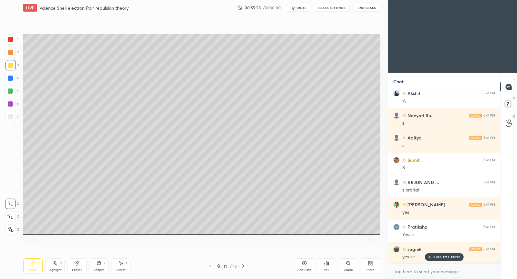
drag, startPoint x: 126, startPoint y: 264, endPoint x: 125, endPoint y: 257, distance: 7.5
click at [126, 264] on div "S" at bounding box center [127, 262] width 2 height 3
click at [124, 264] on div "Select S" at bounding box center [120, 266] width 19 height 16
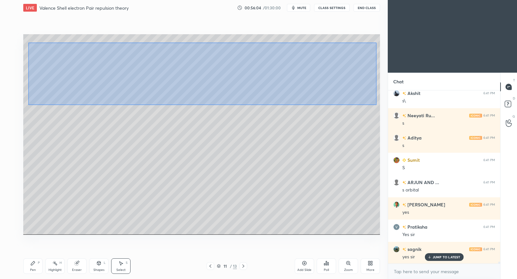
drag, startPoint x: 28, startPoint y: 42, endPoint x: 375, endPoint y: 104, distance: 352.5
click at [376, 105] on div "0 ° Undo Copy Duplicate Duplicate to new slide Delete" at bounding box center [201, 134] width 357 height 201
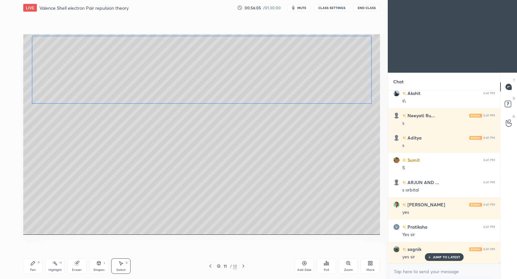
drag, startPoint x: 316, startPoint y: 95, endPoint x: 315, endPoint y: 89, distance: 6.2
click at [315, 89] on div "0 ° Undo Copy Duplicate Duplicate to new slide Delete" at bounding box center [201, 134] width 357 height 201
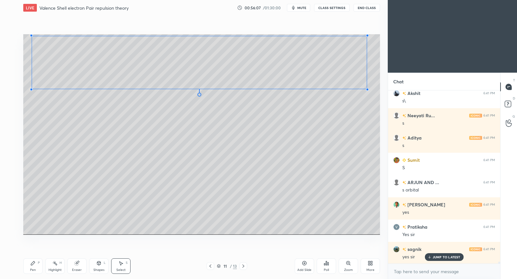
drag, startPoint x: 370, startPoint y: 100, endPoint x: 367, endPoint y: 88, distance: 12.5
click at [367, 88] on div at bounding box center [367, 89] width 3 height 3
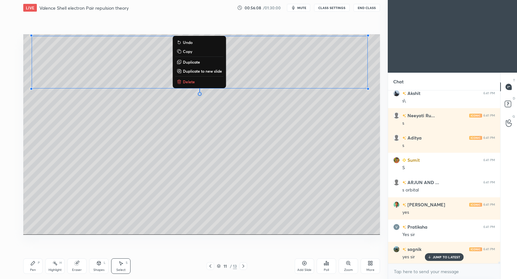
click at [70, 215] on div "0 ° Undo Copy Duplicate Duplicate to new slide Delete" at bounding box center [201, 134] width 357 height 201
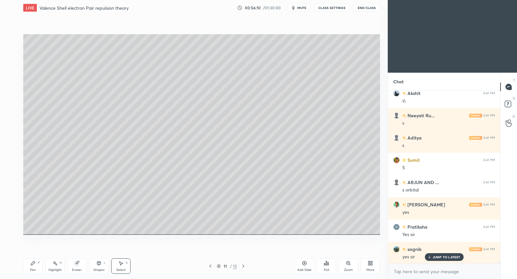
drag, startPoint x: 25, startPoint y: 98, endPoint x: 31, endPoint y: 162, distance: 64.0
click at [32, 183] on div "0 ° Undo Copy Duplicate Duplicate to new slide Delete" at bounding box center [201, 134] width 357 height 201
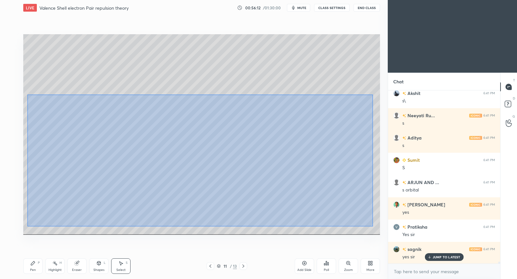
drag, startPoint x: 28, startPoint y: 101, endPoint x: 371, endPoint y: 226, distance: 365.1
click at [372, 226] on div "0 ° Undo Copy Duplicate Duplicate to new slide Delete" at bounding box center [201, 134] width 357 height 201
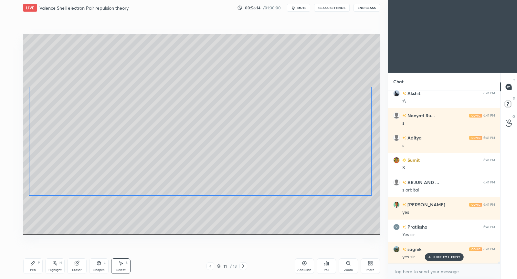
drag, startPoint x: 273, startPoint y: 202, endPoint x: 270, endPoint y: 190, distance: 12.3
click at [271, 184] on div "0 ° Undo Copy Duplicate Duplicate to new slide Delete" at bounding box center [201, 134] width 357 height 201
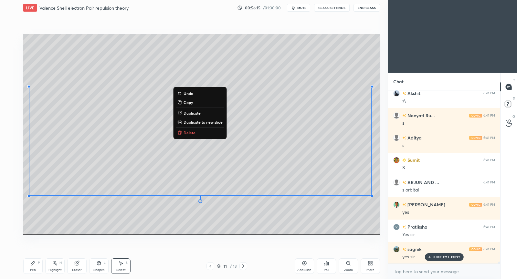
drag, startPoint x: 231, startPoint y: 215, endPoint x: 225, endPoint y: 225, distance: 10.9
click at [228, 216] on div "0 ° Undo Copy Duplicate Duplicate to new slide Delete" at bounding box center [201, 134] width 357 height 201
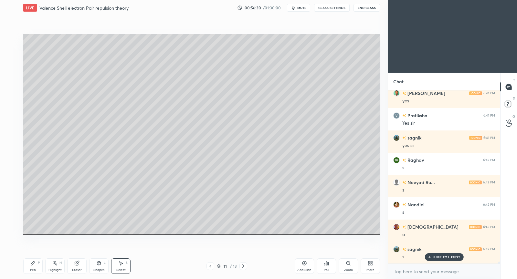
scroll to position [14497, 0]
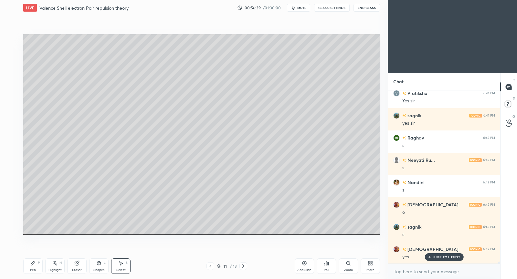
drag, startPoint x: 34, startPoint y: 268, endPoint x: 52, endPoint y: 237, distance: 35.6
click at [34, 266] on div "Pen P" at bounding box center [32, 266] width 19 height 16
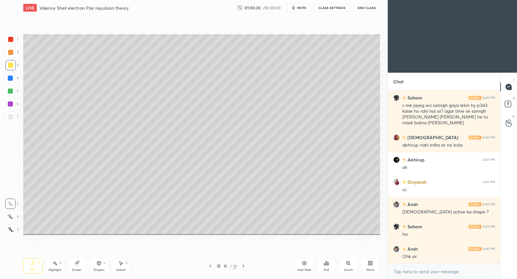
scroll to position [14982, 0]
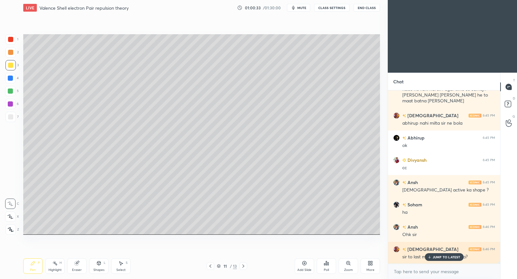
click at [435, 257] on p "JUMP TO LATEST" at bounding box center [447, 257] width 28 height 4
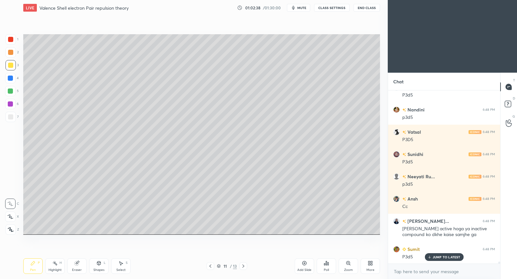
scroll to position [15945, 0]
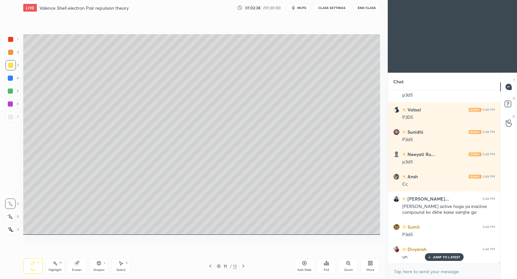
click at [441, 259] on div "JUMP TO LATEST" at bounding box center [444, 257] width 39 height 8
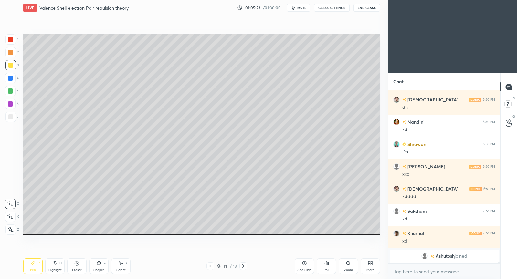
scroll to position [16518, 0]
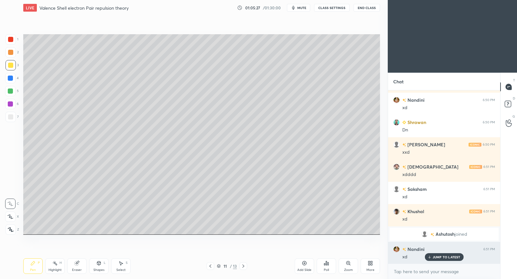
click at [438, 256] on p "JUMP TO LATEST" at bounding box center [447, 257] width 28 height 4
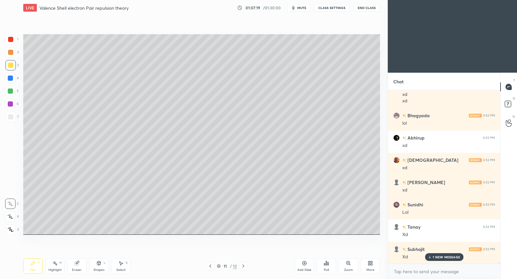
scroll to position [17266, 0]
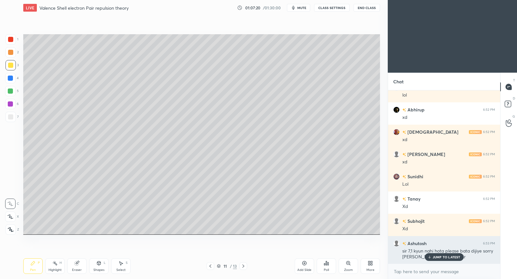
drag, startPoint x: 443, startPoint y: 256, endPoint x: 428, endPoint y: 257, distance: 14.9
click at [442, 256] on p "JUMP TO LATEST" at bounding box center [447, 257] width 28 height 4
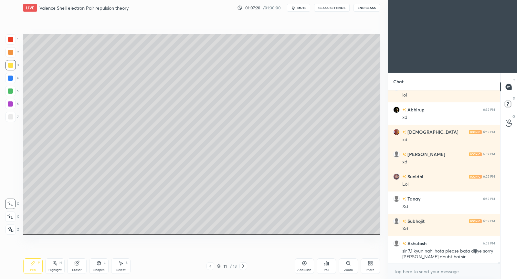
scroll to position [17294, 0]
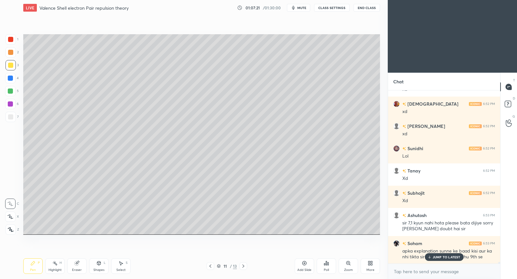
click at [455, 256] on p "JUMP TO LATEST" at bounding box center [447, 257] width 28 height 4
drag, startPoint x: 245, startPoint y: 266, endPoint x: 242, endPoint y: 262, distance: 4.5
click at [244, 268] on icon at bounding box center [243, 266] width 5 height 5
click at [210, 266] on icon at bounding box center [210, 266] width 5 height 5
drag, startPoint x: 304, startPoint y: 266, endPoint x: 299, endPoint y: 238, distance: 28.3
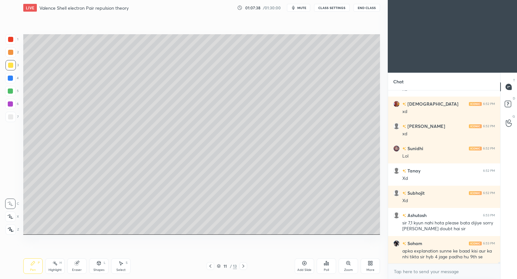
click at [303, 266] on icon at bounding box center [304, 263] width 5 height 5
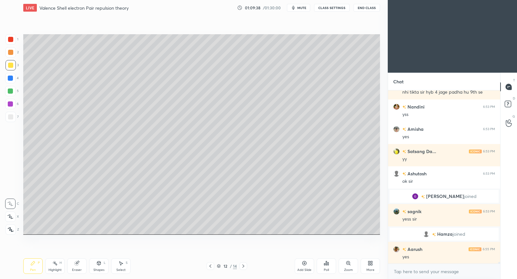
scroll to position [17482, 0]
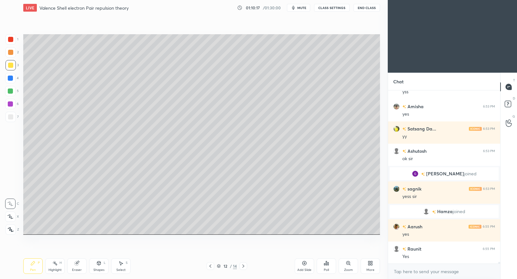
click at [209, 268] on icon at bounding box center [210, 266] width 5 height 5
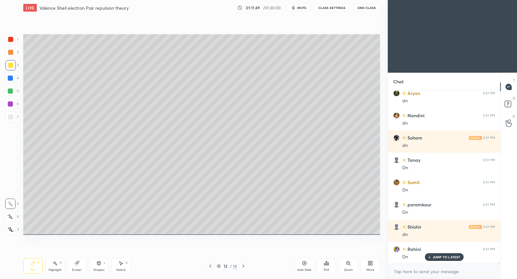
scroll to position [18411, 0]
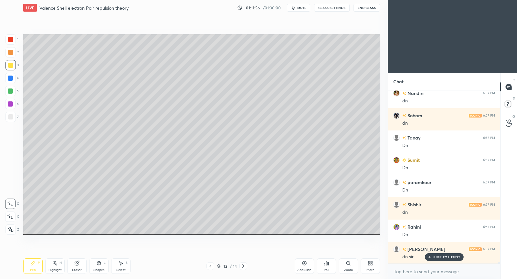
click at [305, 268] on div "Add Slide" at bounding box center [304, 266] width 19 height 16
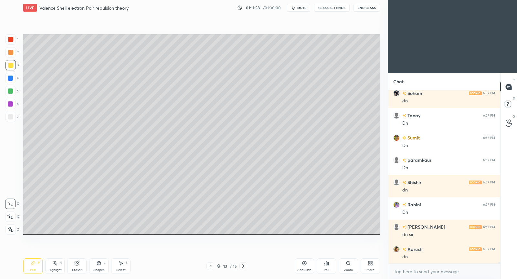
scroll to position [18456, 0]
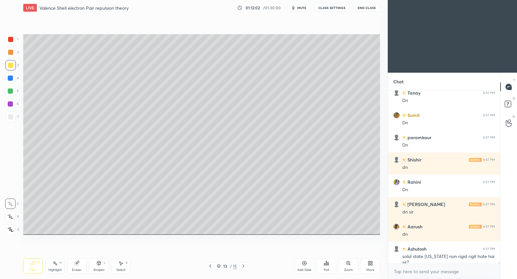
click at [211, 266] on icon at bounding box center [210, 266] width 5 height 5
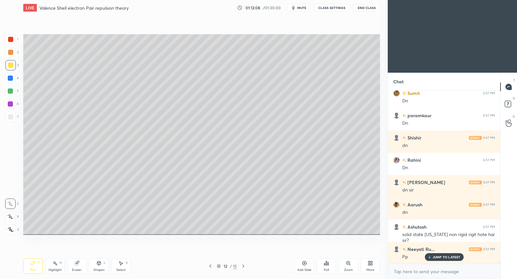
scroll to position [18500, 0]
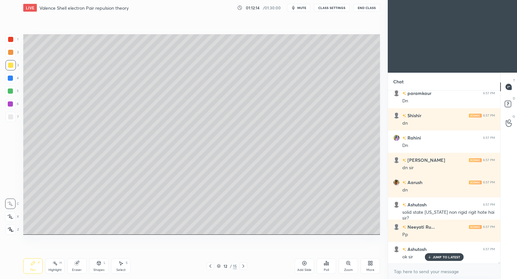
click at [245, 266] on icon at bounding box center [243, 266] width 5 height 5
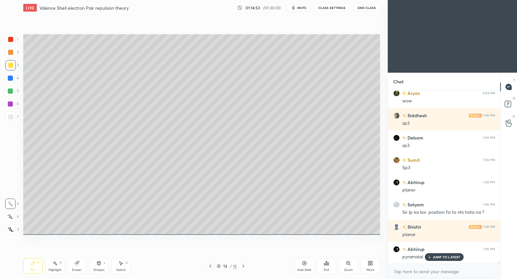
scroll to position [16277, 0]
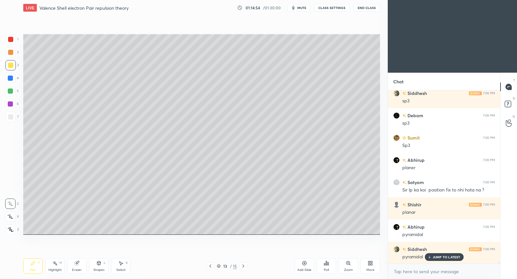
click at [456, 258] on p "JUMP TO LATEST" at bounding box center [447, 257] width 28 height 4
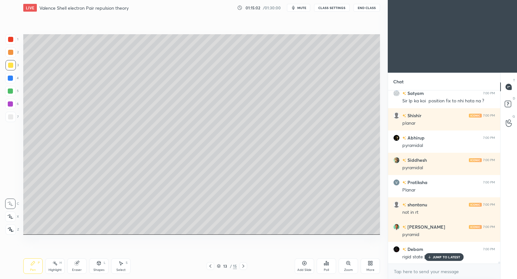
scroll to position [16388, 0]
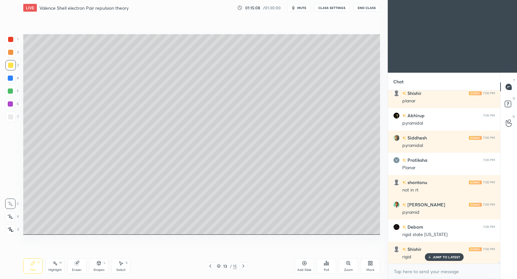
click at [444, 257] on p "JUMP TO LATEST" at bounding box center [447, 257] width 28 height 4
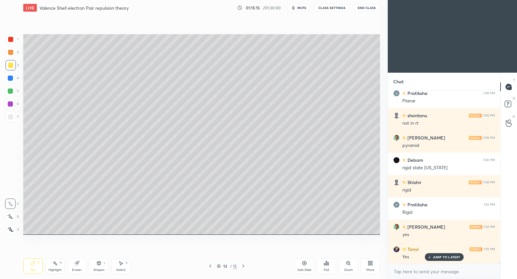
scroll to position [16477, 0]
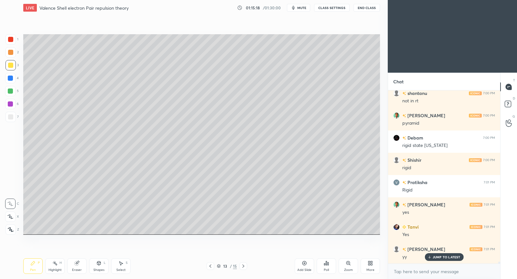
click at [305, 263] on icon at bounding box center [304, 263] width 5 height 5
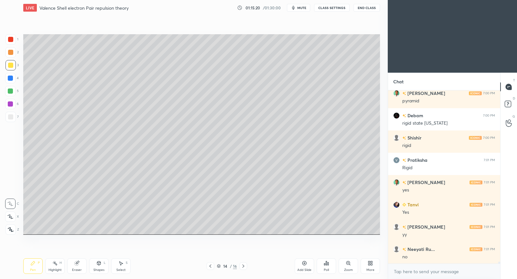
scroll to position [16522, 0]
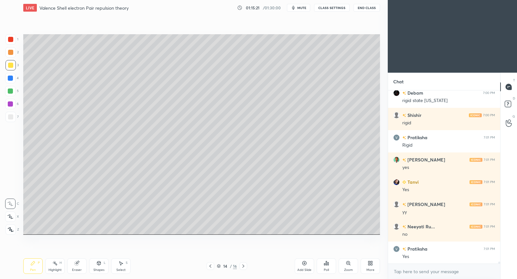
click at [207, 271] on div "Pen P Highlight H Eraser Shapes L Select S 14 / 16 Add Slide Poll Zoom More" at bounding box center [201, 266] width 357 height 26
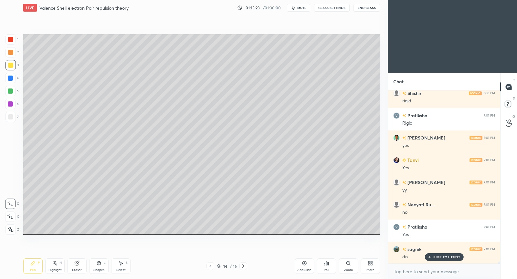
click at [213, 268] on div at bounding box center [210, 266] width 8 height 8
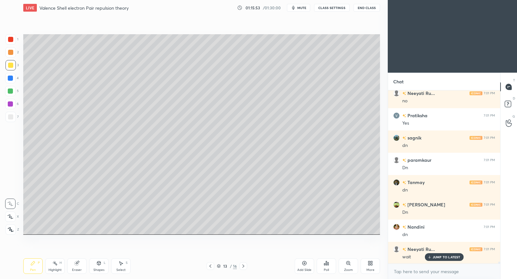
scroll to position [16678, 0]
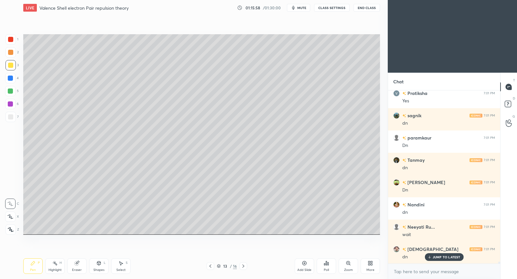
click at [435, 257] on p "JUMP TO LATEST" at bounding box center [447, 257] width 28 height 4
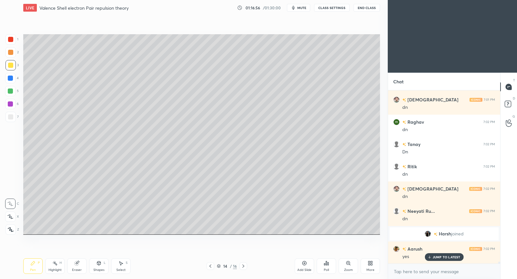
scroll to position [16671, 0]
click at [77, 268] on div "Eraser" at bounding box center [76, 266] width 19 height 16
click at [35, 267] on div "Pen P" at bounding box center [32, 266] width 19 height 16
click at [10, 90] on div at bounding box center [10, 91] width 5 height 5
click at [78, 262] on div "Eraser" at bounding box center [76, 266] width 19 height 16
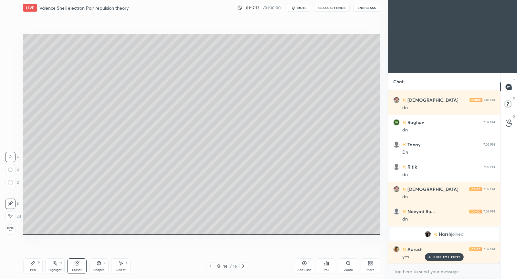
drag, startPoint x: 33, startPoint y: 267, endPoint x: 42, endPoint y: 239, distance: 29.9
click at [33, 267] on div "Pen P" at bounding box center [32, 266] width 19 height 16
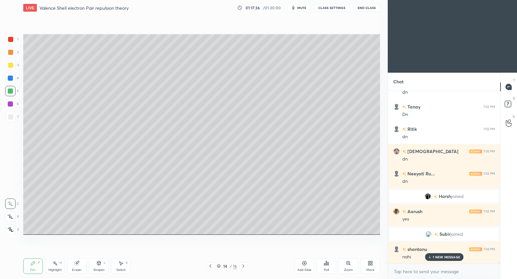
scroll to position [16731, 0]
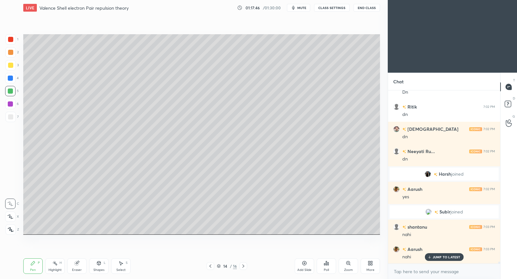
click at [11, 66] on div at bounding box center [10, 65] width 5 height 5
click at [79, 267] on div "Eraser" at bounding box center [76, 266] width 19 height 16
click at [38, 268] on div "Pen P" at bounding box center [32, 266] width 19 height 16
drag, startPoint x: 11, startPoint y: 90, endPoint x: 16, endPoint y: 93, distance: 5.6
click at [10, 90] on div at bounding box center [10, 91] width 5 height 5
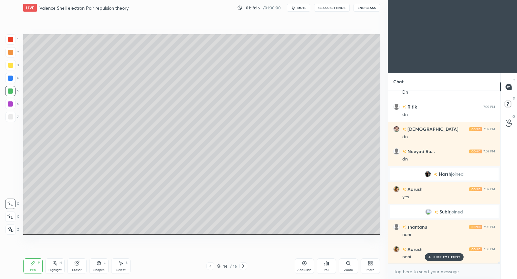
click at [13, 69] on div at bounding box center [10, 65] width 10 height 10
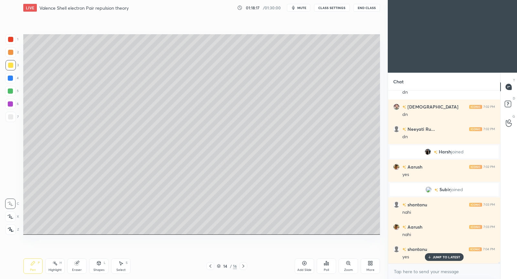
click at [11, 62] on div at bounding box center [10, 65] width 10 height 10
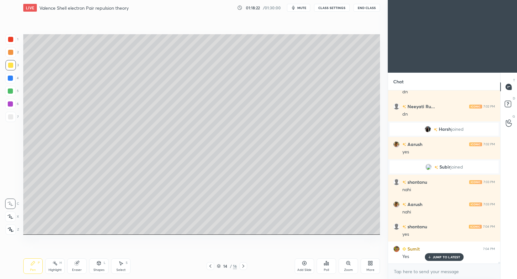
scroll to position [16798, 0]
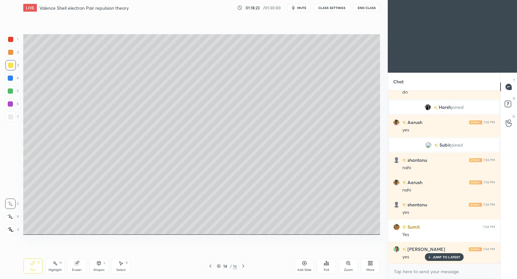
drag, startPoint x: 11, startPoint y: 115, endPoint x: 14, endPoint y: 116, distance: 3.7
click at [10, 115] on div at bounding box center [10, 116] width 5 height 5
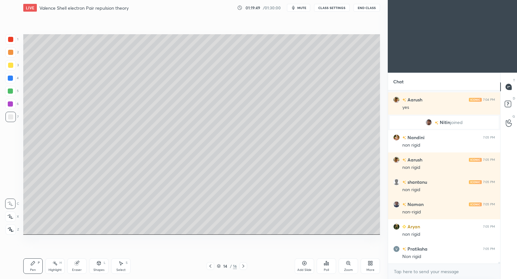
scroll to position [16997, 0]
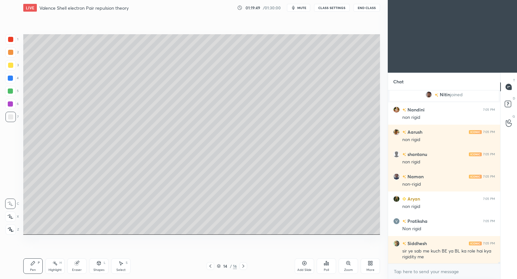
click at [303, 265] on icon at bounding box center [304, 263] width 5 height 5
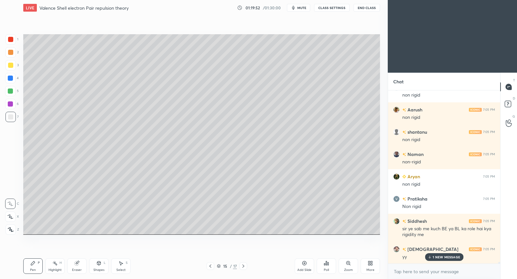
click at [441, 257] on p "1 NEW MESSAGE" at bounding box center [446, 257] width 27 height 4
click at [211, 269] on div at bounding box center [210, 266] width 8 height 8
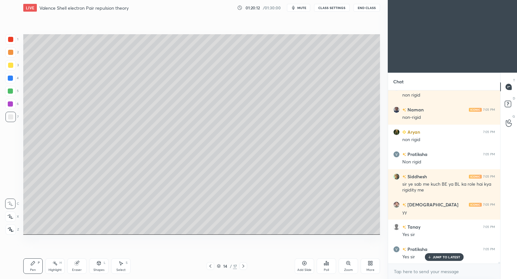
scroll to position [17087, 0]
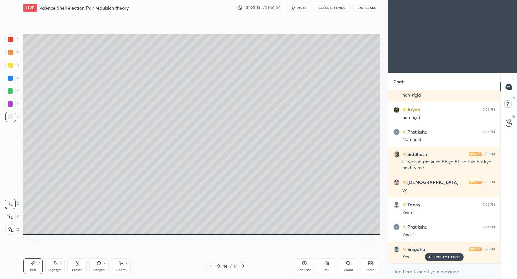
click at [244, 267] on icon at bounding box center [243, 266] width 5 height 5
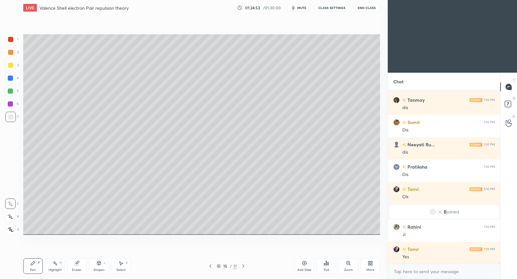
scroll to position [18484, 0]
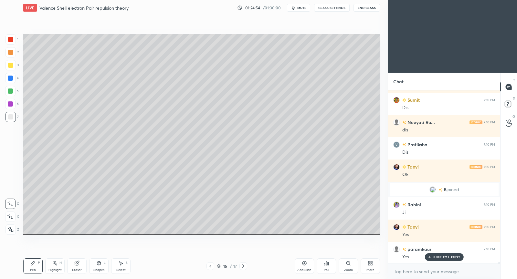
click at [306, 263] on icon at bounding box center [304, 263] width 5 height 5
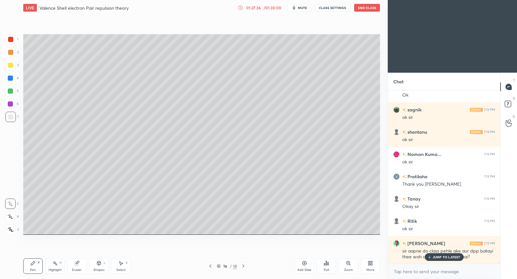
scroll to position [19470, 0]
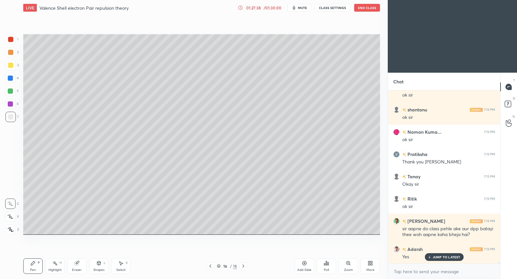
click at [449, 257] on p "JUMP TO LATEST" at bounding box center [447, 257] width 28 height 4
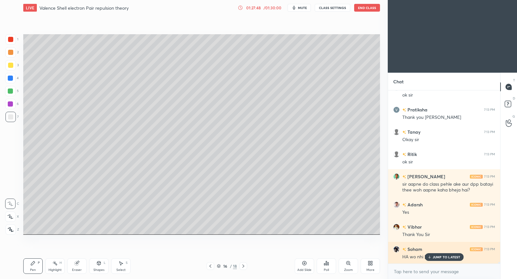
scroll to position [19537, 0]
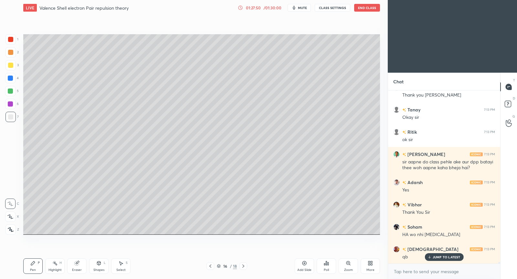
click at [448, 255] on p "JUMP TO LATEST" at bounding box center [447, 257] width 28 height 4
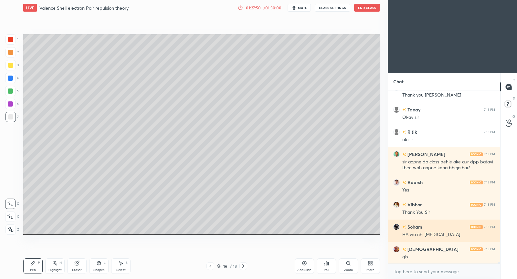
scroll to position [19559, 0]
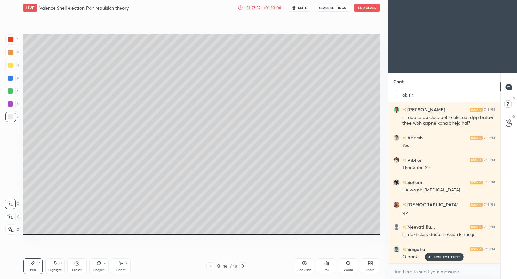
click at [442, 260] on div "Nandini 7:13 PM okkyy [PERSON_NAME] 7:13 PM ok [PERSON_NAME] Ru... 7:13 PM Ok […" at bounding box center [444, 176] width 112 height 173
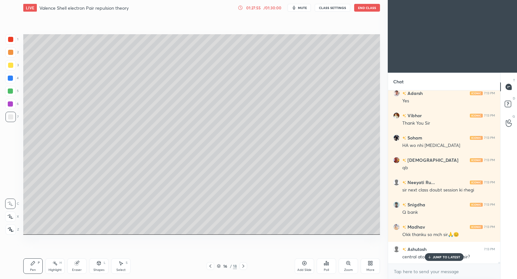
scroll to position [19649, 0]
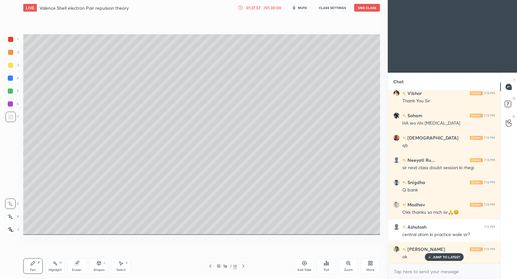
click at [446, 258] on p "JUMP TO LATEST" at bounding box center [447, 257] width 28 height 4
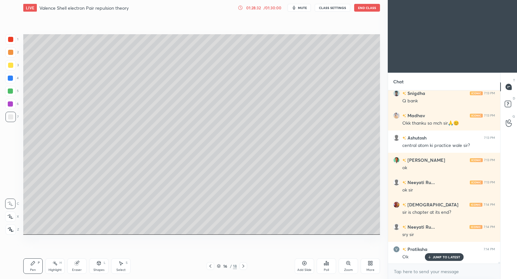
scroll to position [19760, 0]
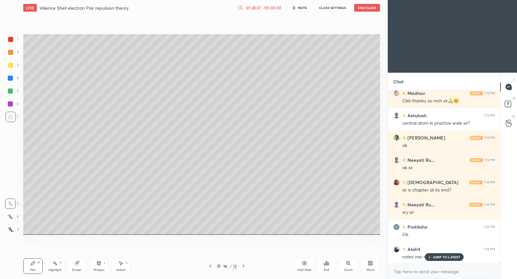
click at [457, 258] on p "JUMP TO LATEST" at bounding box center [447, 257] width 28 height 4
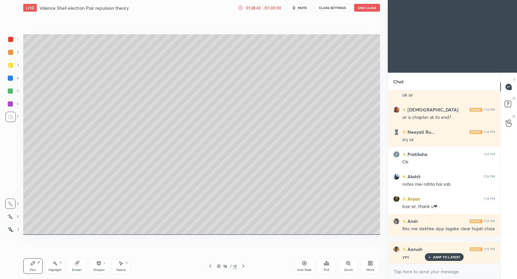
scroll to position [19855, 0]
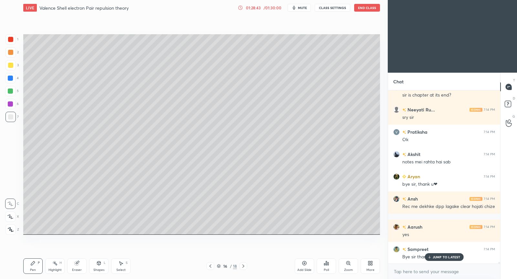
click at [452, 256] on p "JUMP TO LATEST" at bounding box center [447, 257] width 28 height 4
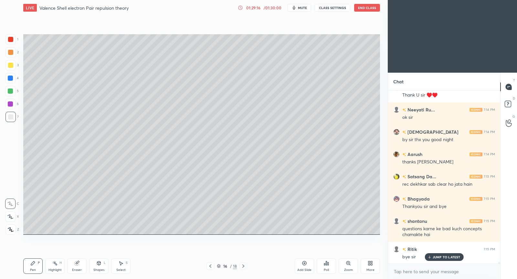
scroll to position [20196, 0]
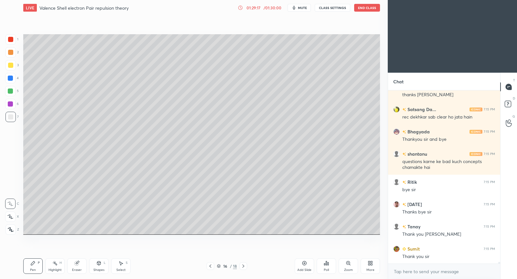
click at [446, 256] on div "Thank you sir" at bounding box center [448, 257] width 93 height 6
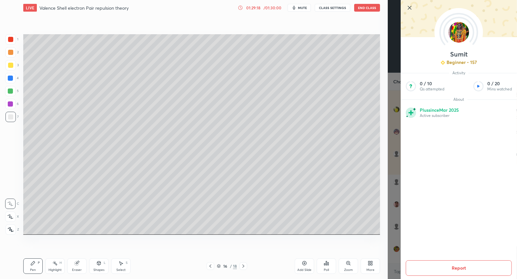
scroll to position [20240, 0]
click at [411, 9] on icon at bounding box center [409, 7] width 3 height 3
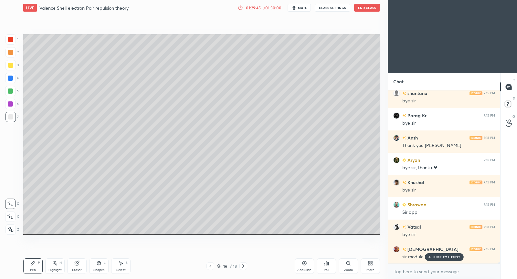
scroll to position [20842, 0]
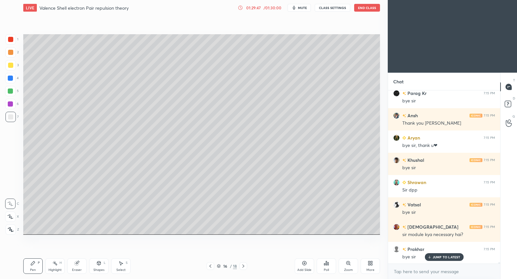
click at [444, 258] on p "JUMP TO LATEST" at bounding box center [447, 257] width 28 height 4
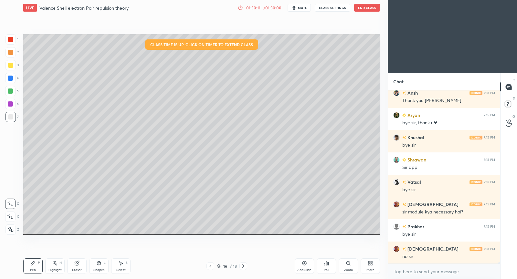
scroll to position [20886, 0]
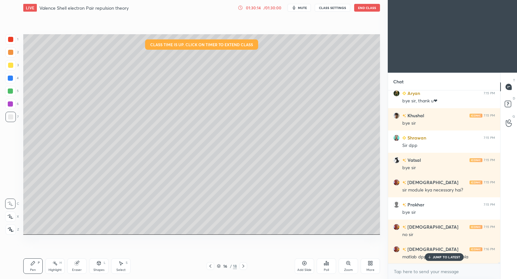
click at [457, 253] on div "[PERSON_NAME] 7:15 PM ok [PERSON_NAME] 7:15 PM Bye sir Omm 7:15 PM Byy [PERSON_…" at bounding box center [444, 176] width 112 height 173
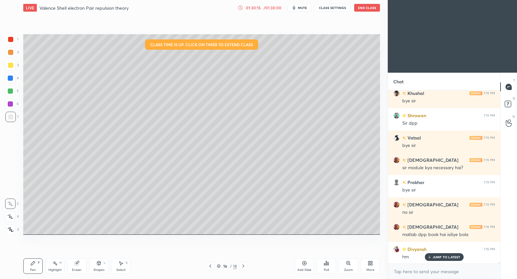
click at [436, 259] on p "JUMP TO LATEST" at bounding box center [447, 257] width 28 height 4
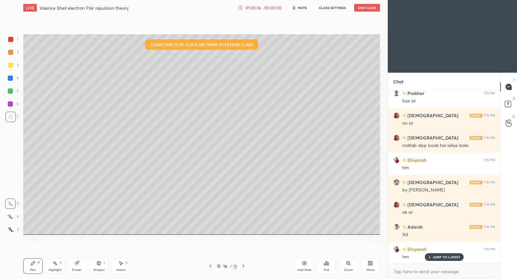
scroll to position [21020, 0]
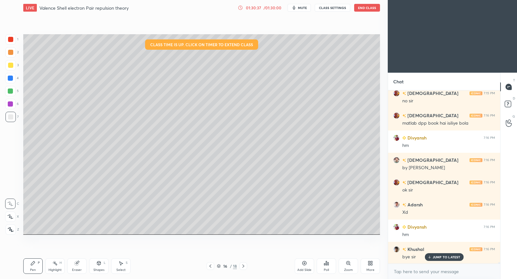
click at [366, 8] on button "End Class" at bounding box center [367, 8] width 26 height 8
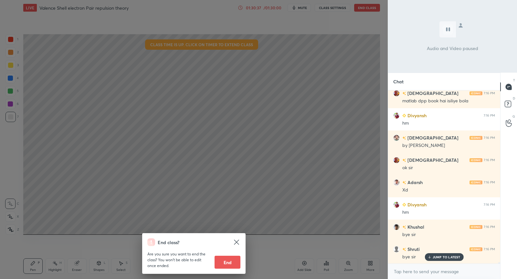
scroll to position [21065, 0]
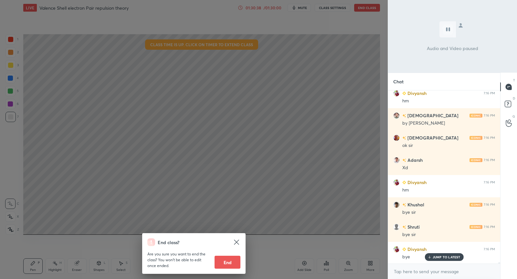
click at [232, 260] on button "End" at bounding box center [228, 262] width 26 height 13
type textarea "x"
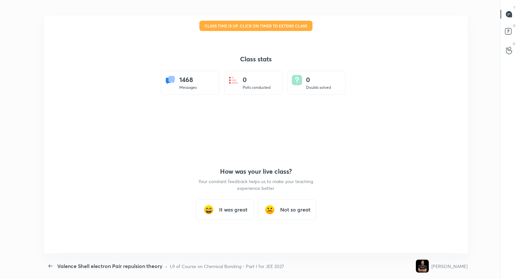
scroll to position [238, 511]
